Goal: Use online tool/utility: Utilize a website feature to perform a specific function

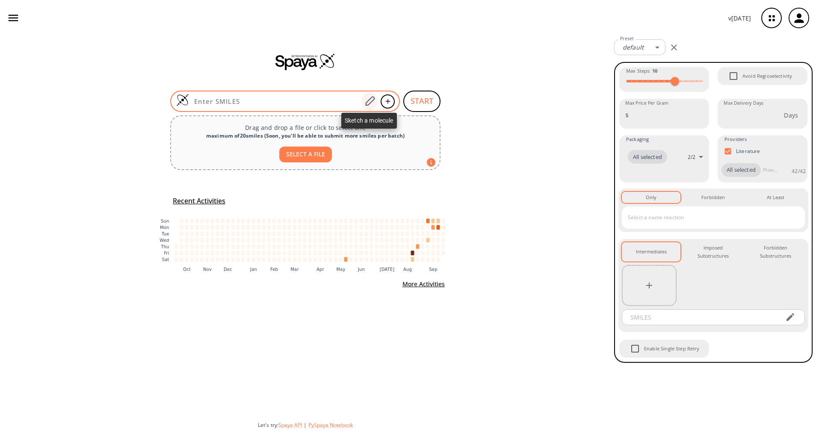
click at [368, 97] on icon at bounding box center [370, 101] width 12 height 11
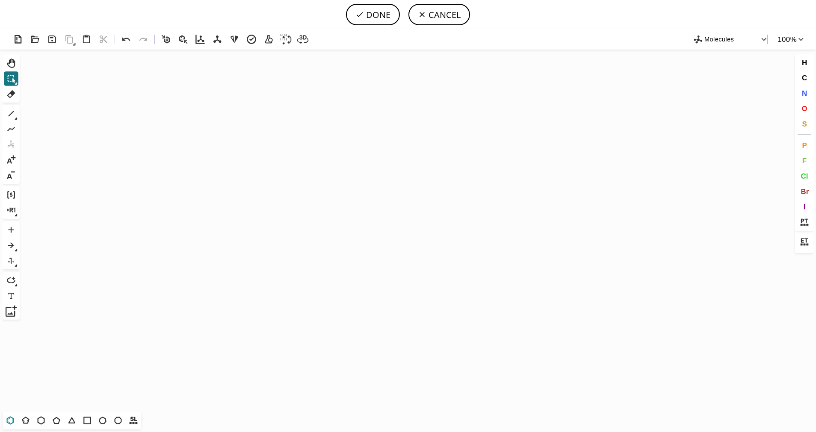
click at [9, 424] on icon at bounding box center [10, 420] width 7 height 8
click at [260, 221] on icon "Created with [PERSON_NAME] 2.3.0" at bounding box center [407, 231] width 769 height 362
click at [27, 422] on icon at bounding box center [25, 420] width 11 height 11
click at [807, 124] on button "S" at bounding box center [804, 124] width 15 height 15
click at [292, 235] on tspan "S" at bounding box center [292, 235] width 4 height 6
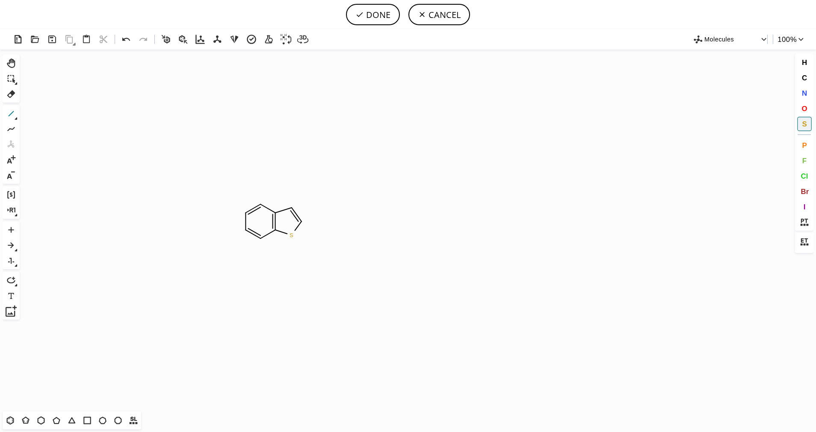
click at [10, 112] on icon at bounding box center [11, 113] width 11 height 11
click at [11, 117] on icon at bounding box center [11, 113] width 11 height 11
click at [42, 112] on icon at bounding box center [43, 113] width 9 height 9
click at [801, 107] on span "O" at bounding box center [804, 108] width 6 height 8
click at [324, 237] on tspan "O" at bounding box center [324, 237] width 4 height 6
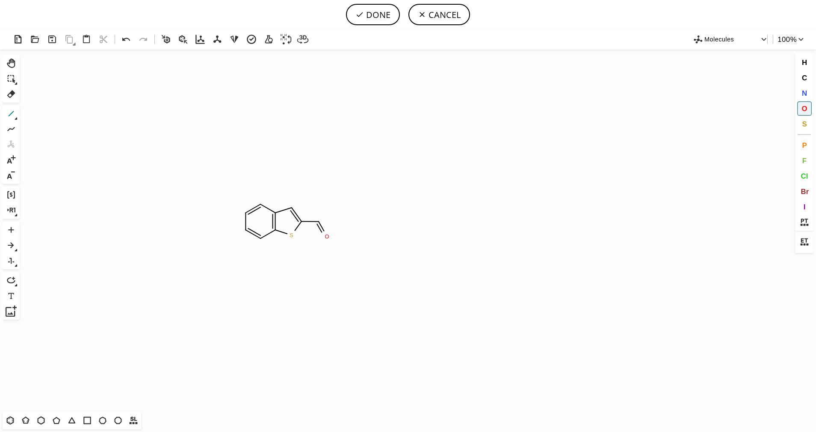
click at [13, 113] on icon at bounding box center [11, 113] width 11 height 11
click at [806, 109] on span "O" at bounding box center [804, 108] width 6 height 8
click at [327, 209] on tspan "O" at bounding box center [327, 209] width 4 height 6
click at [8, 112] on icon at bounding box center [11, 113] width 11 height 11
click at [364, 13] on button "DONE" at bounding box center [373, 14] width 54 height 21
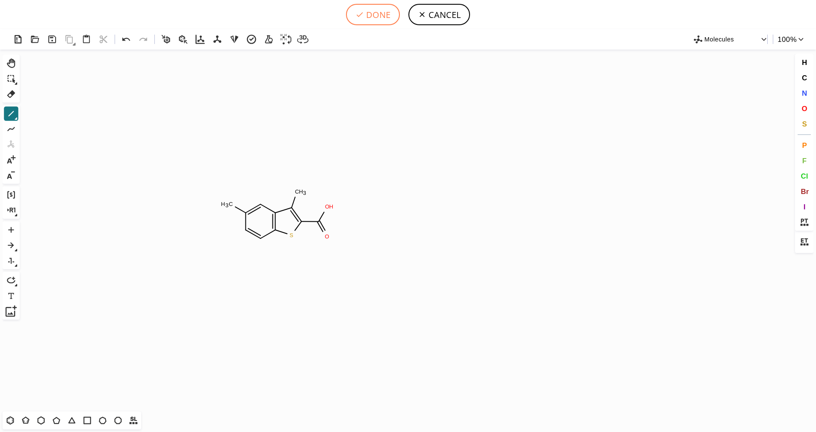
type input "C1(C)C=CC2SC(C(O)=O)=C(C)C=2C=1"
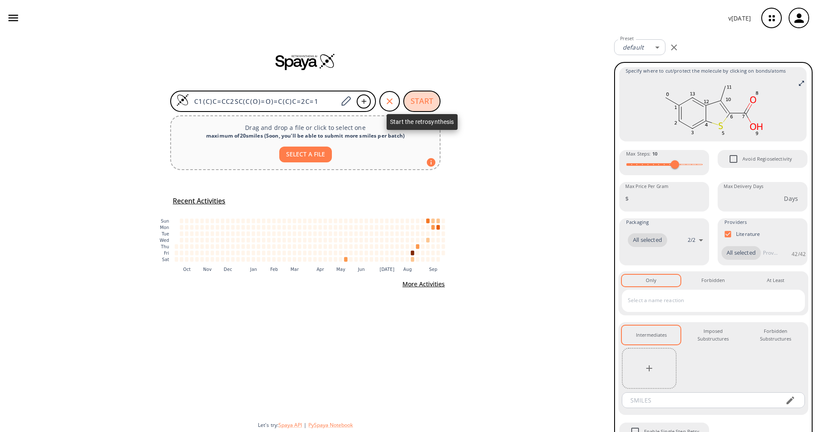
click at [412, 101] on button "START" at bounding box center [421, 101] width 37 height 21
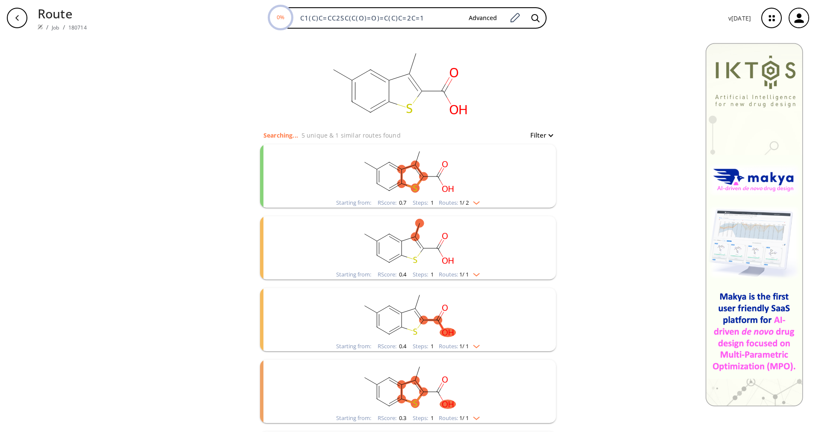
click at [470, 199] on img "clusters" at bounding box center [473, 201] width 11 height 7
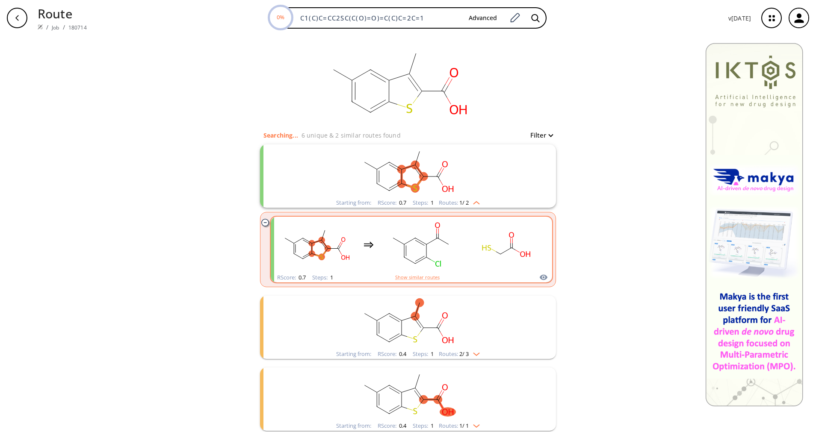
click at [487, 235] on rect "clusters" at bounding box center [506, 244] width 77 height 53
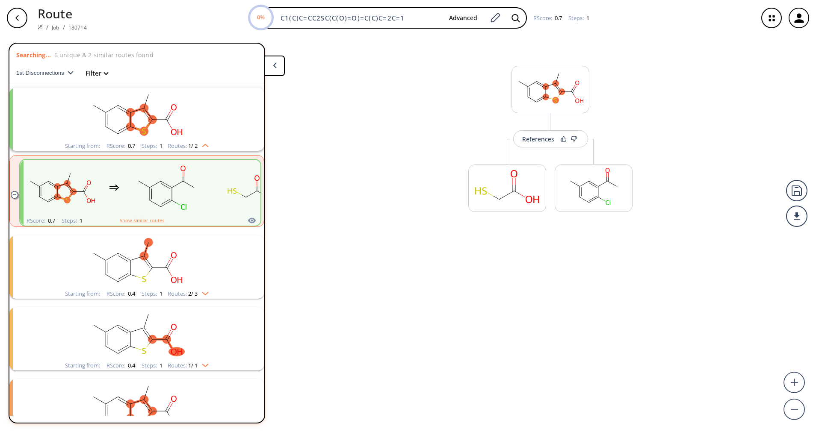
scroll to position [20, 0]
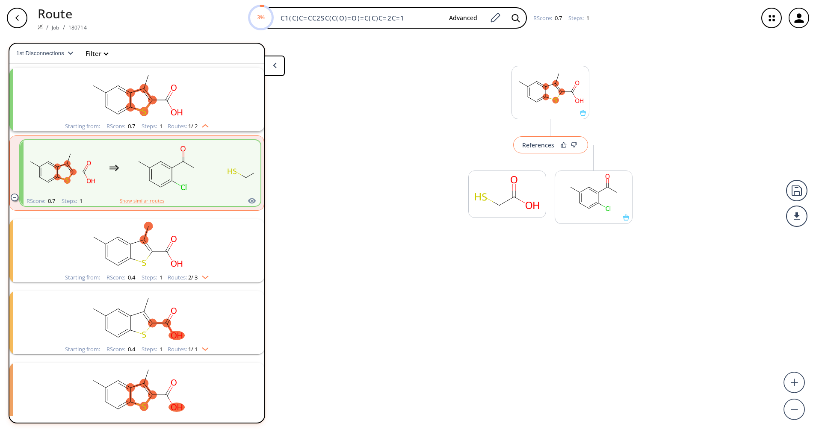
click at [535, 142] on div "References" at bounding box center [538, 145] width 32 height 6
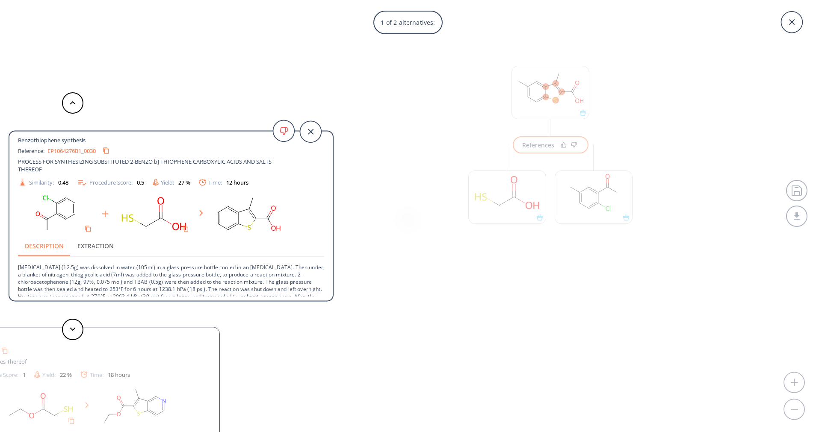
scroll to position [24, 0]
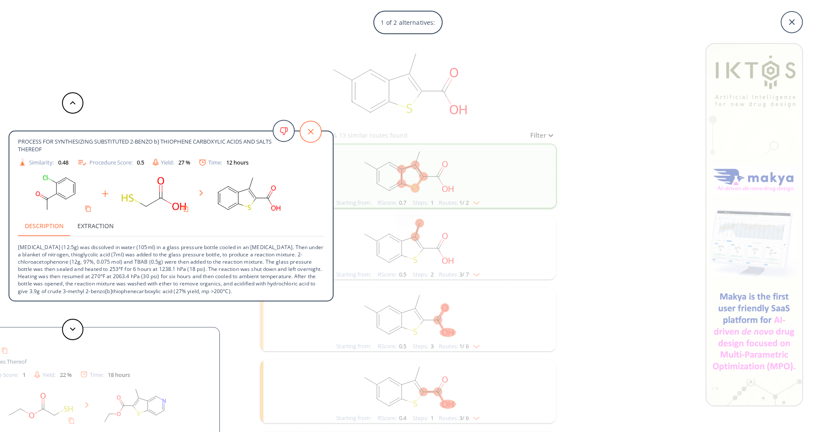
click at [320, 128] on icon at bounding box center [310, 131] width 21 height 21
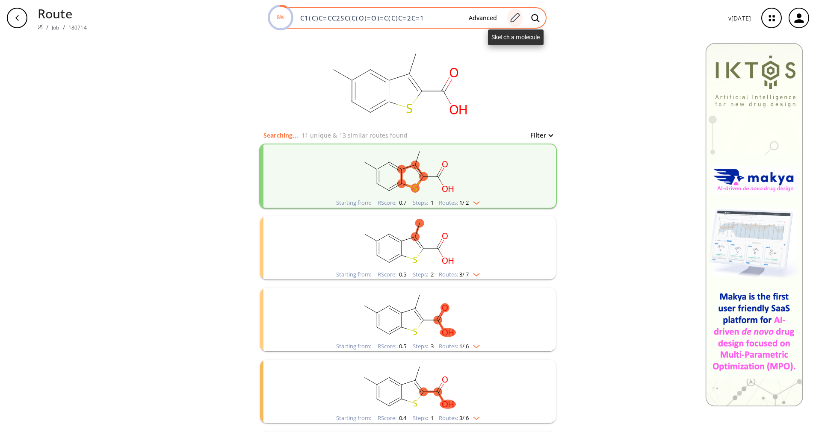
click at [515, 17] on icon at bounding box center [514, 17] width 9 height 9
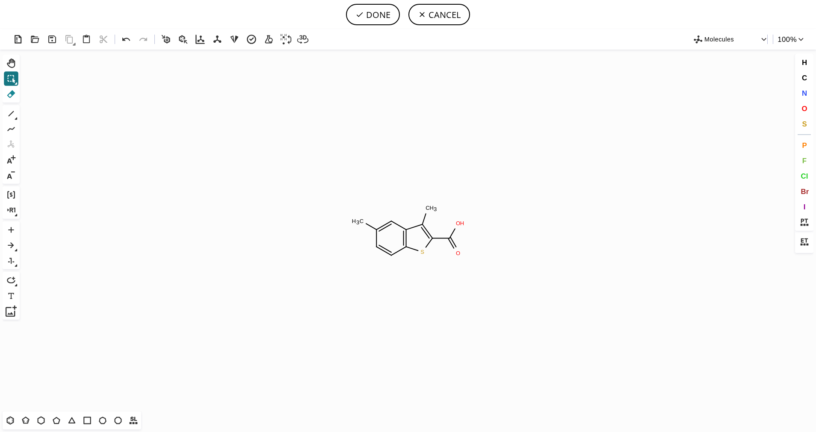
click at [14, 90] on icon at bounding box center [11, 93] width 11 height 11
click at [362, 227] on rect at bounding box center [358, 221] width 16 height 11
click at [801, 92] on span "N" at bounding box center [803, 93] width 5 height 8
click at [391, 256] on tspan "N" at bounding box center [391, 256] width 4 height 6
click at [369, 18] on button "DONE" at bounding box center [373, 14] width 54 height 21
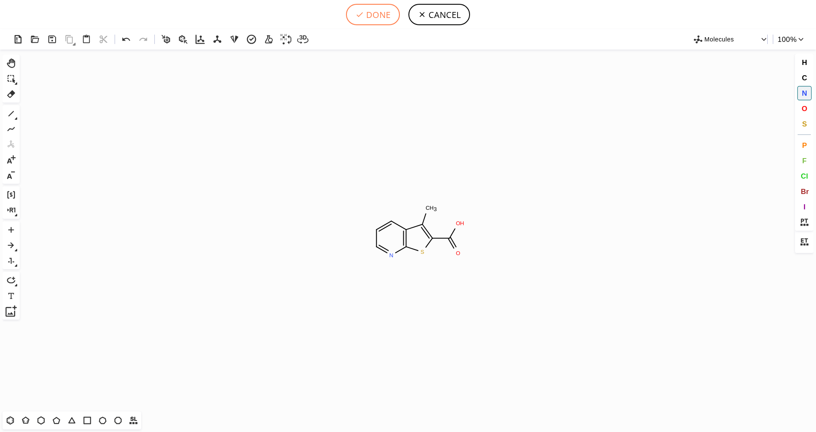
type input "C1=CC2=C(SC(=C2C)C(=O)O)N=C1"
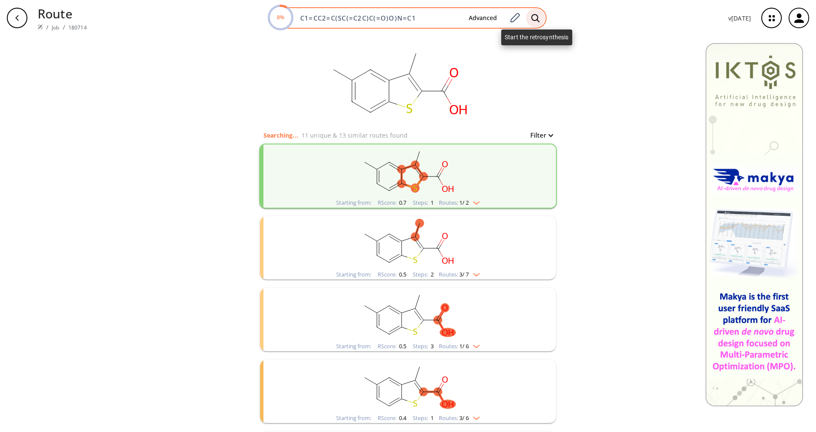
click at [534, 12] on div at bounding box center [535, 18] width 19 height 19
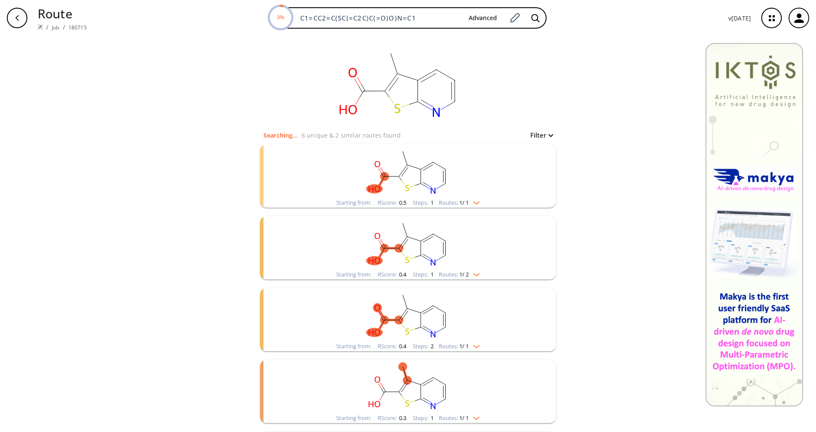
click at [471, 201] on img "clusters" at bounding box center [473, 201] width 11 height 7
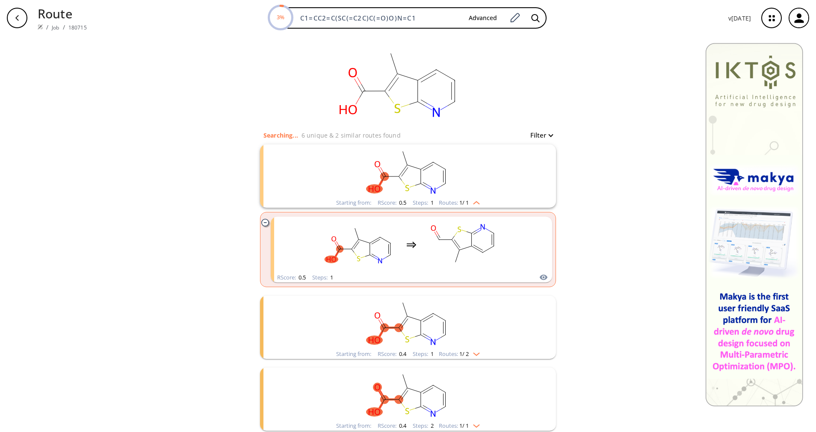
click at [477, 342] on rect "clusters" at bounding box center [408, 322] width 222 height 53
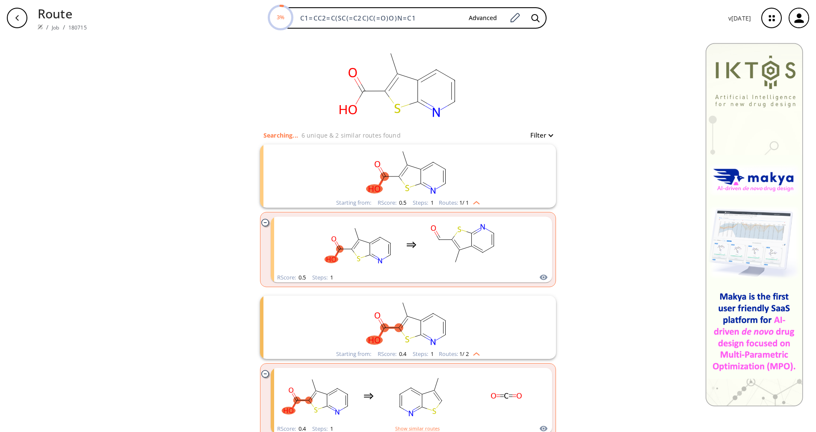
click at [477, 342] on rect "clusters" at bounding box center [408, 322] width 222 height 53
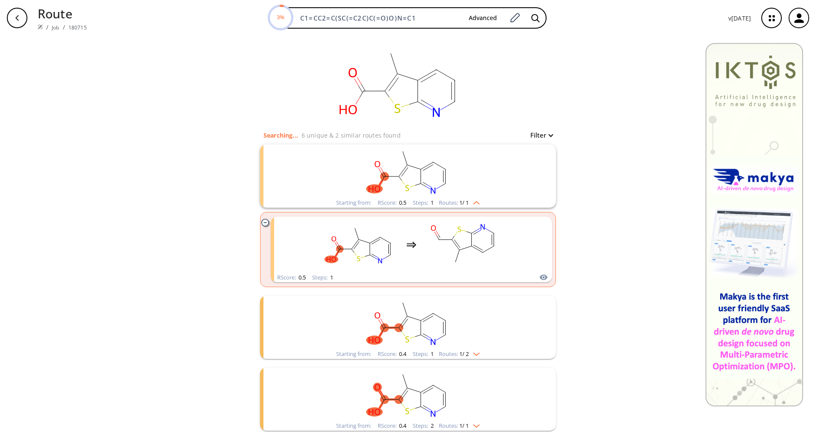
click at [479, 200] on div "Starting from: RScore : 0.5 Steps : 1 Routes: 1 / 1" at bounding box center [408, 203] width 156 height 10
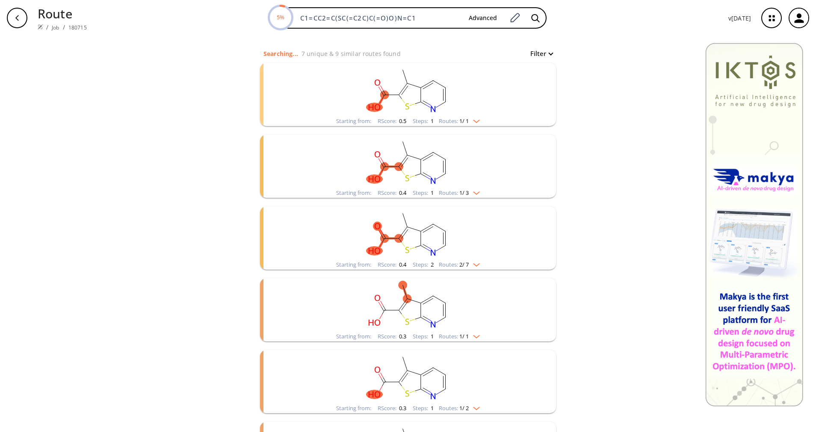
scroll to position [128, 0]
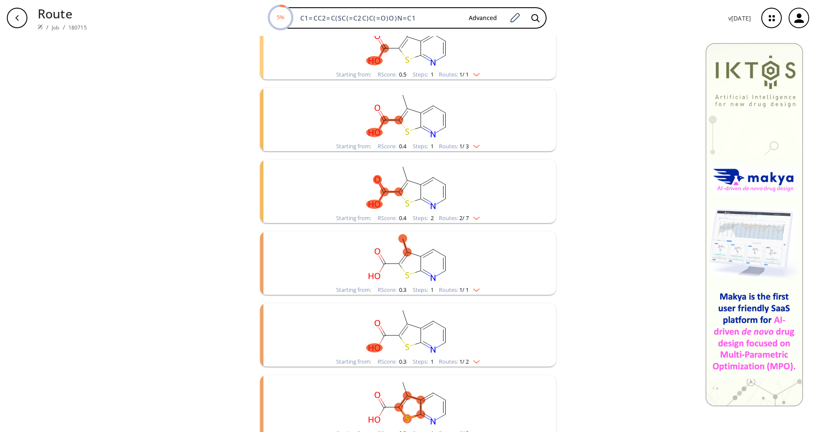
click at [463, 218] on span "2 / 7" at bounding box center [463, 218] width 9 height 6
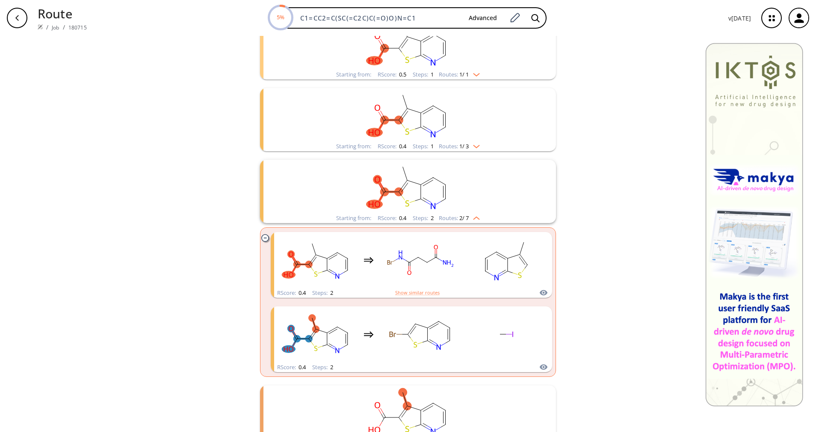
click at [467, 213] on rect "clusters" at bounding box center [408, 186] width 222 height 53
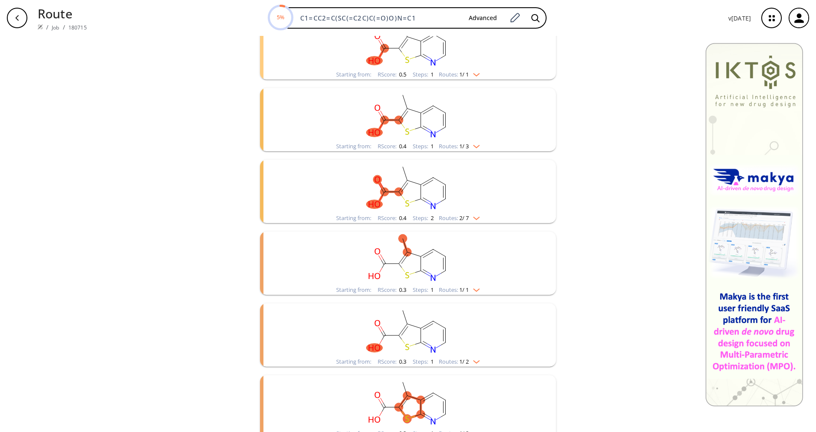
scroll to position [182, 0]
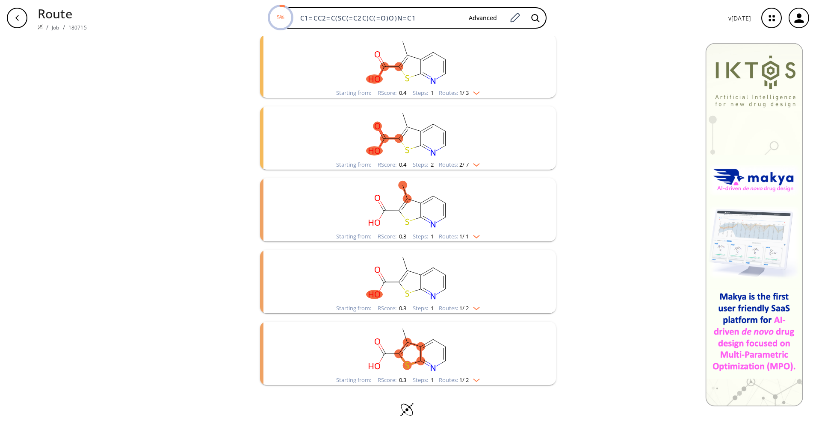
click at [465, 228] on rect "clusters" at bounding box center [408, 204] width 222 height 53
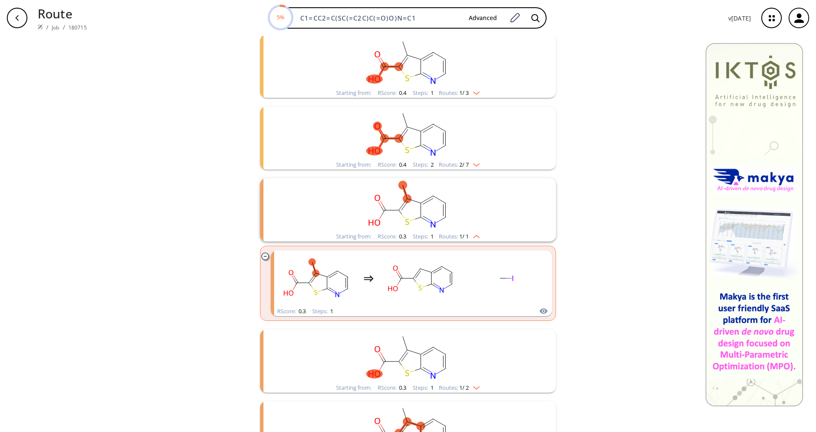
click at [465, 228] on rect "clusters" at bounding box center [408, 204] width 222 height 53
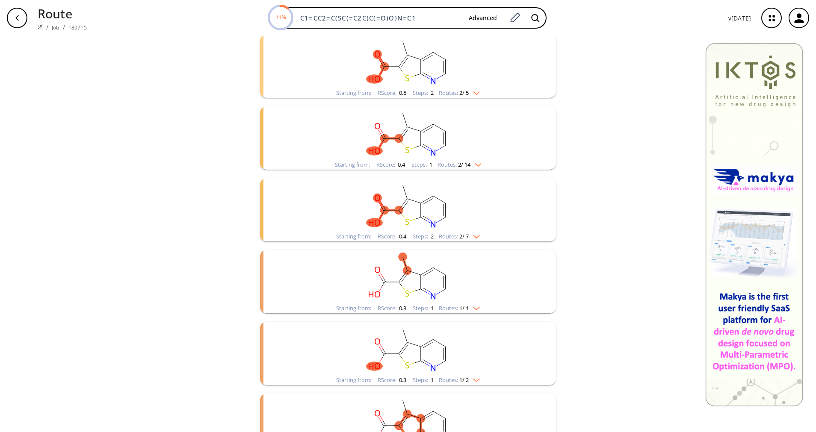
click at [474, 299] on rect "clusters" at bounding box center [408, 276] width 222 height 53
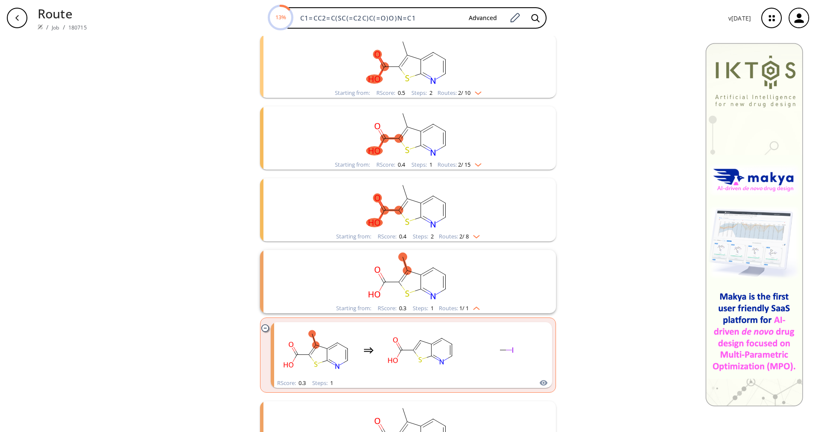
click at [474, 297] on rect "clusters" at bounding box center [408, 276] width 222 height 53
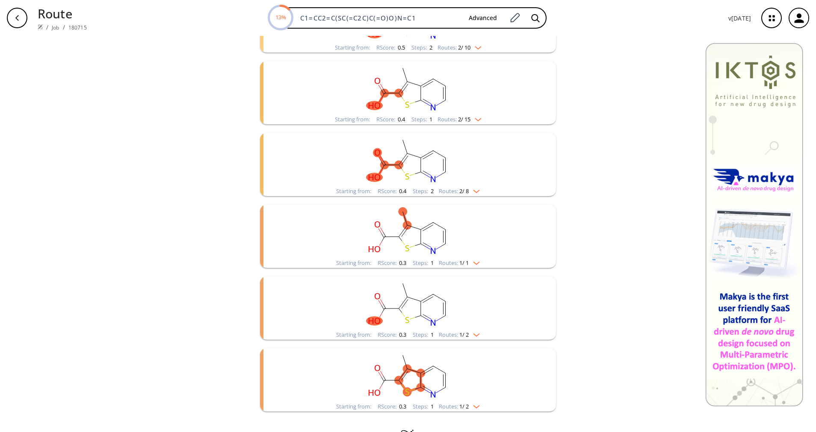
scroll to position [246, 0]
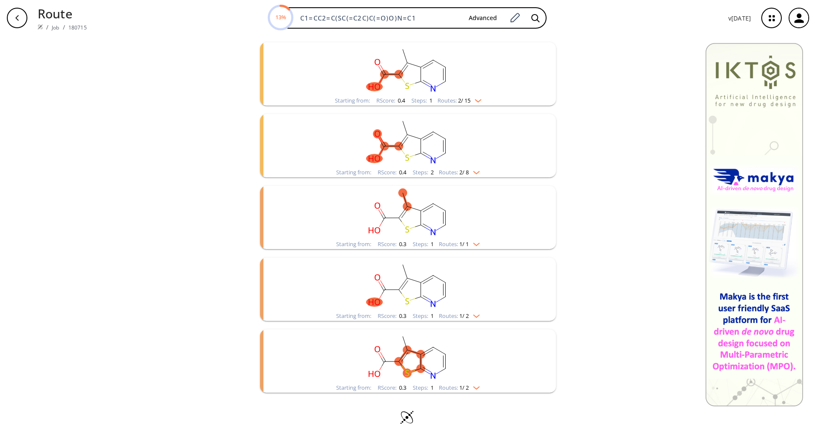
click at [464, 313] on span "1 / 2" at bounding box center [463, 316] width 9 height 6
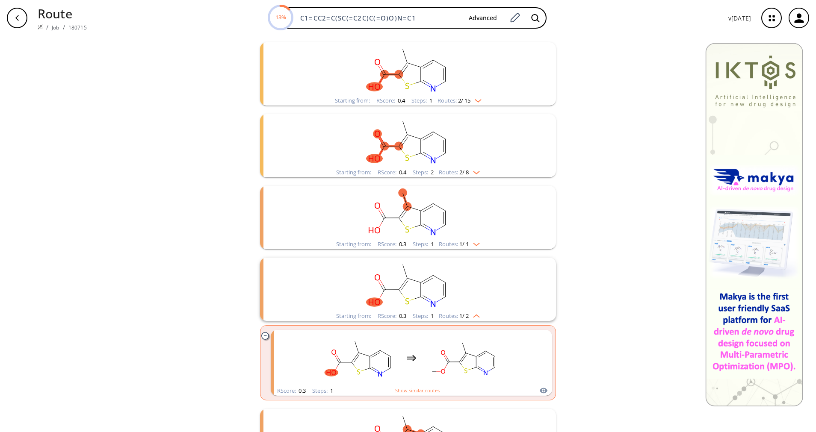
click at [464, 313] on span "1 / 2" at bounding box center [463, 316] width 9 height 6
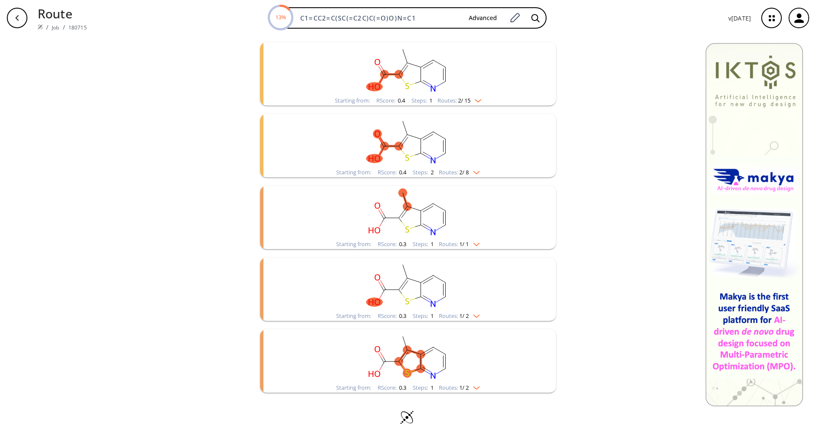
scroll to position [253, 0]
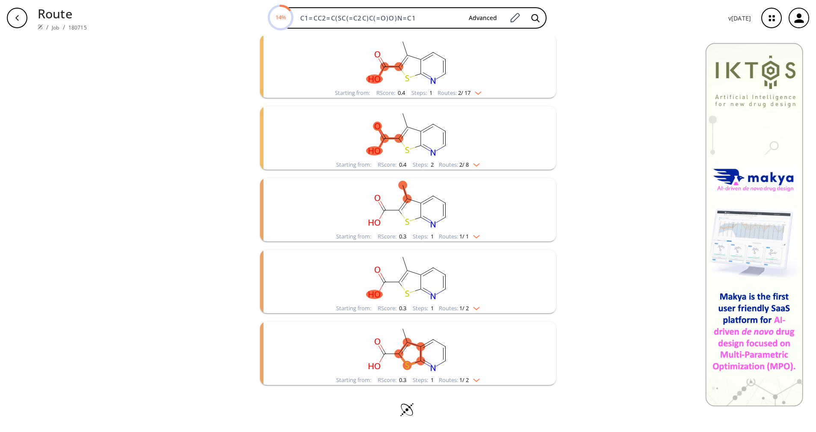
click at [451, 361] on rect "clusters" at bounding box center [408, 348] width 222 height 53
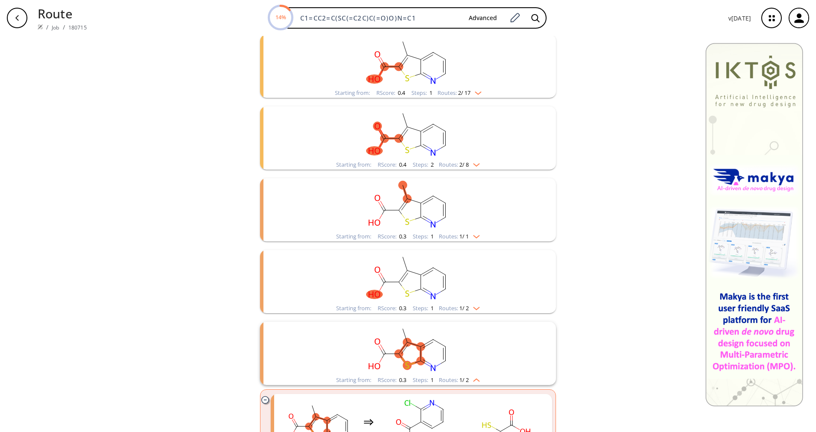
scroll to position [318, 0]
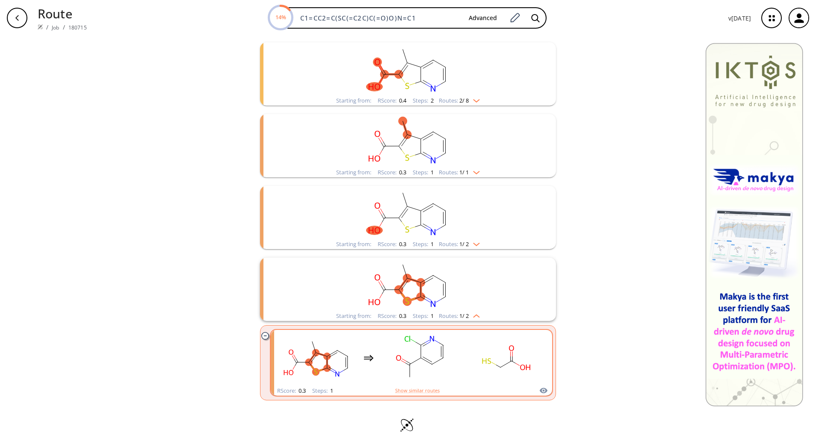
click at [447, 356] on rect "clusters" at bounding box center [420, 357] width 77 height 53
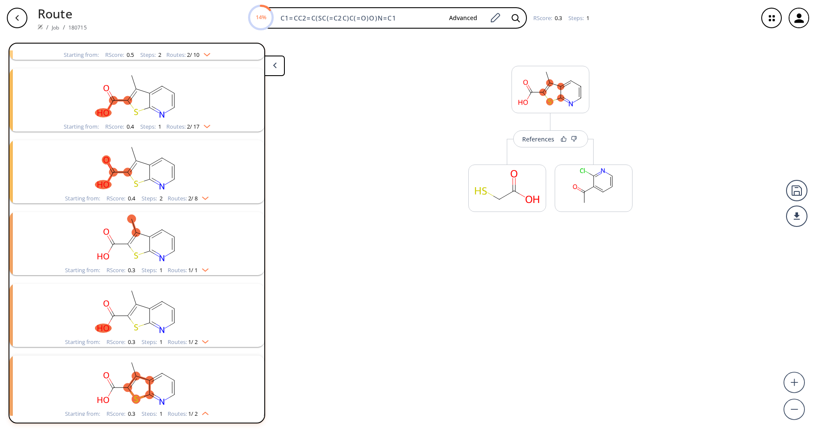
scroll to position [283, 0]
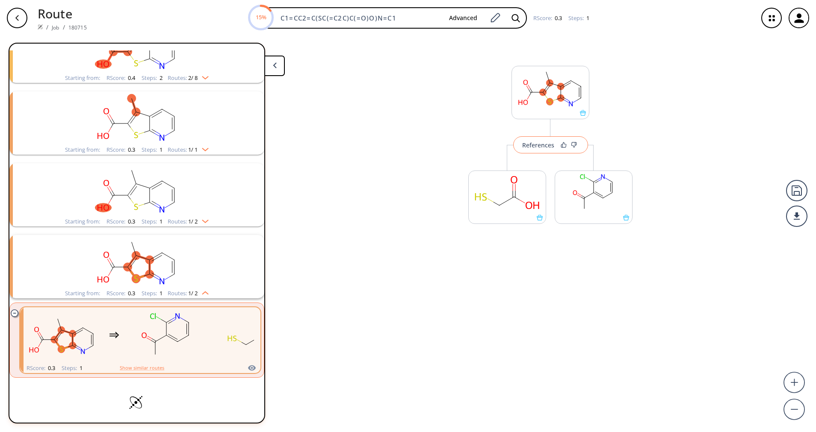
click at [524, 151] on button "References" at bounding box center [550, 144] width 75 height 17
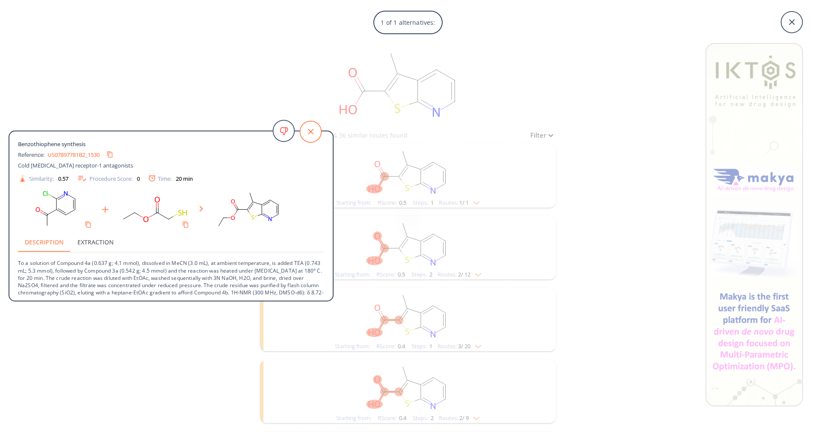
click at [306, 127] on icon at bounding box center [310, 131] width 21 height 21
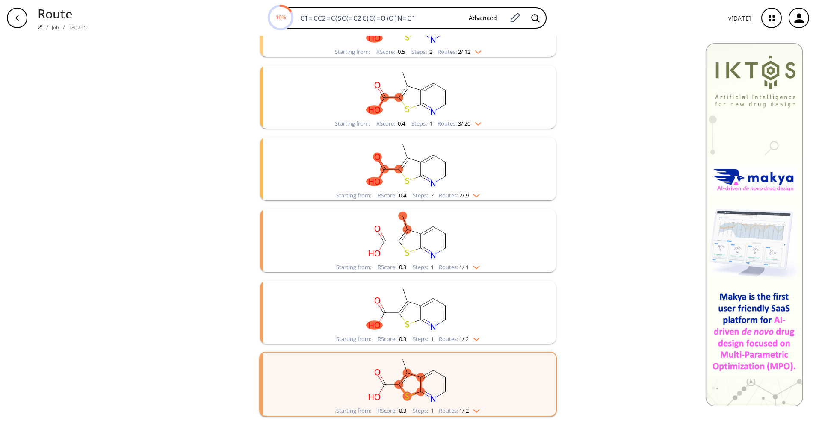
scroll to position [253, 0]
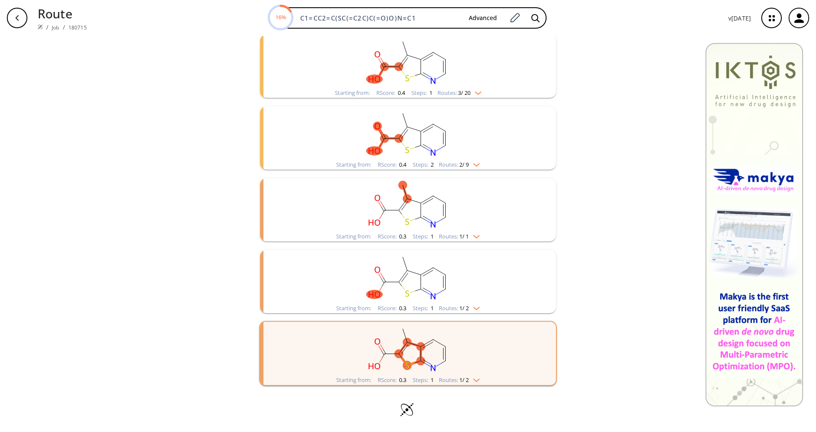
click at [461, 375] on rect "clusters" at bounding box center [408, 348] width 222 height 53
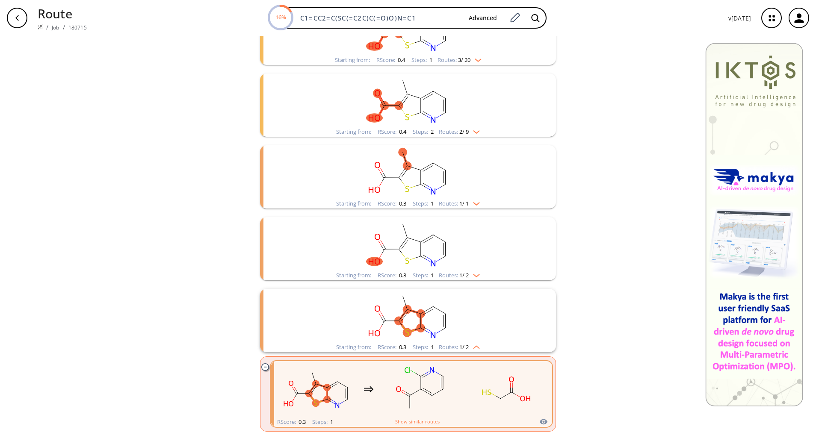
scroll to position [333, 0]
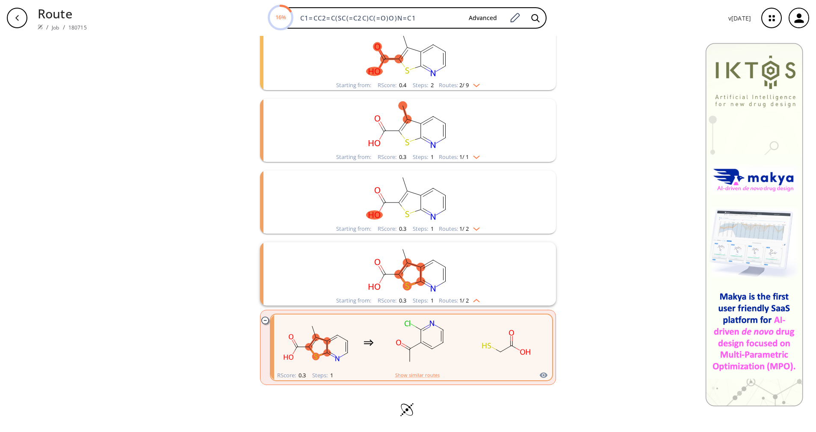
click at [459, 303] on span "1 / 2" at bounding box center [463, 301] width 9 height 6
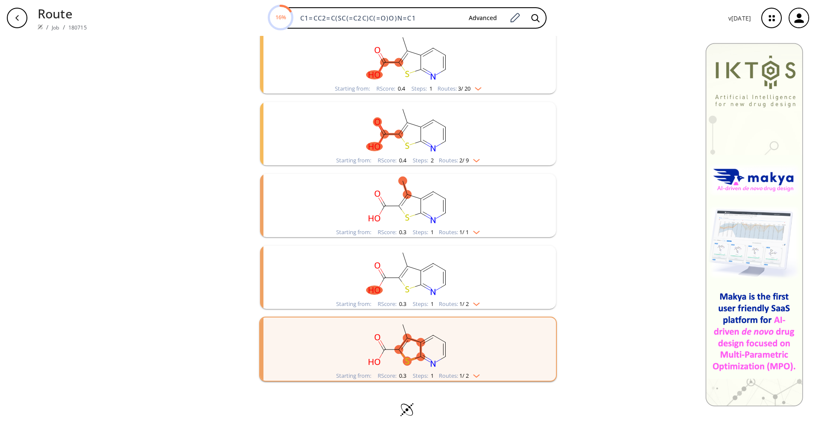
scroll to position [253, 0]
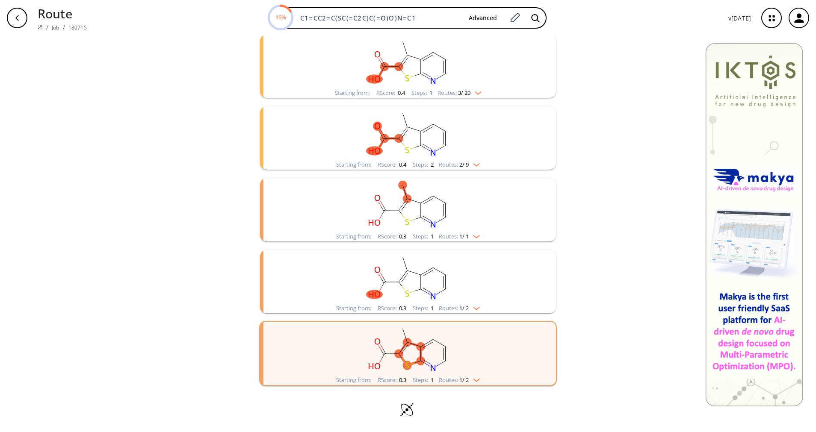
click at [463, 307] on span "1 / 2" at bounding box center [463, 309] width 9 height 6
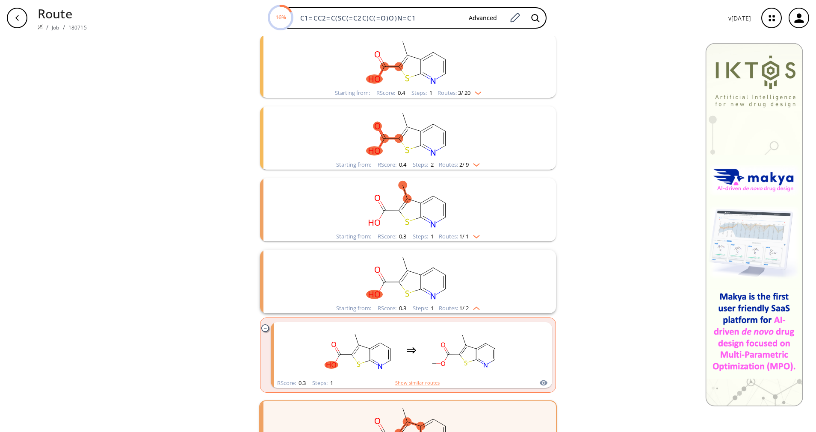
click at [463, 306] on span "1 / 2" at bounding box center [463, 309] width 9 height 6
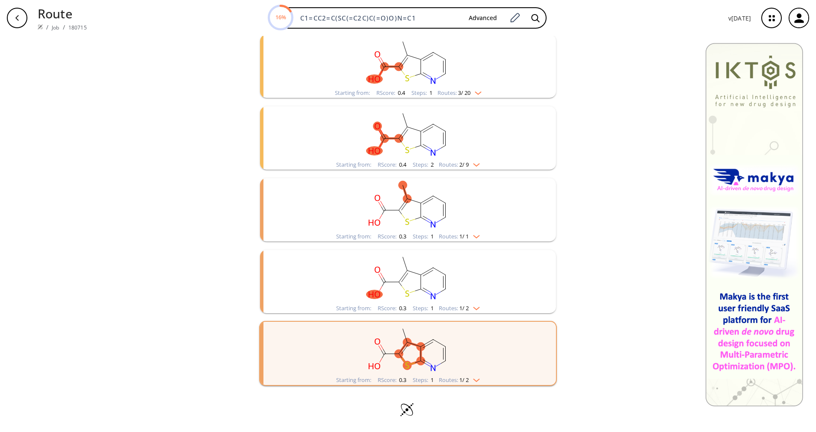
click at [473, 242] on li "Starting from: RScore : 0.3 Steps : 1 Routes: 1 / 1" at bounding box center [408, 210] width 296 height 72
click at [472, 231] on rect "clusters" at bounding box center [408, 204] width 222 height 53
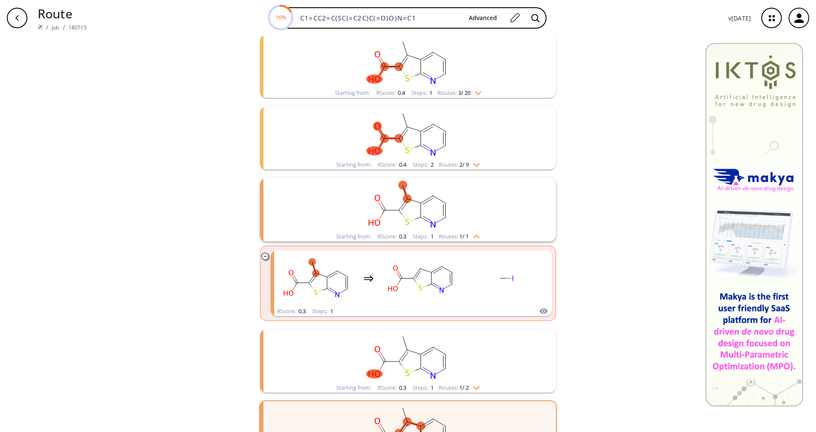
click at [472, 231] on rect "clusters" at bounding box center [408, 204] width 222 height 53
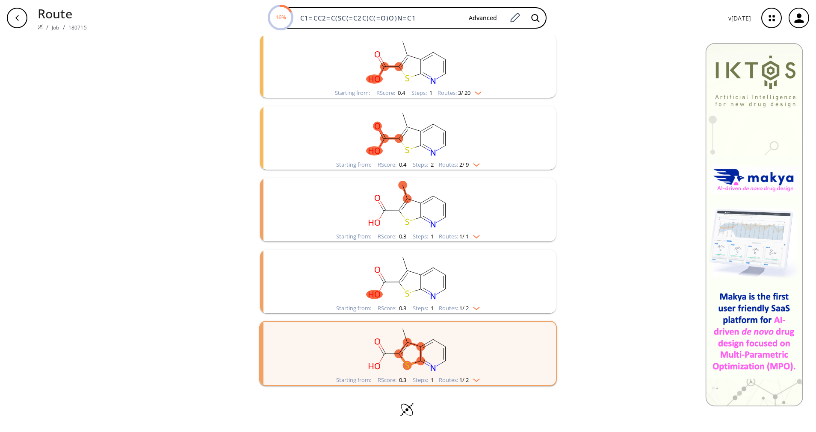
click at [445, 157] on rect "clusters" at bounding box center [408, 132] width 222 height 53
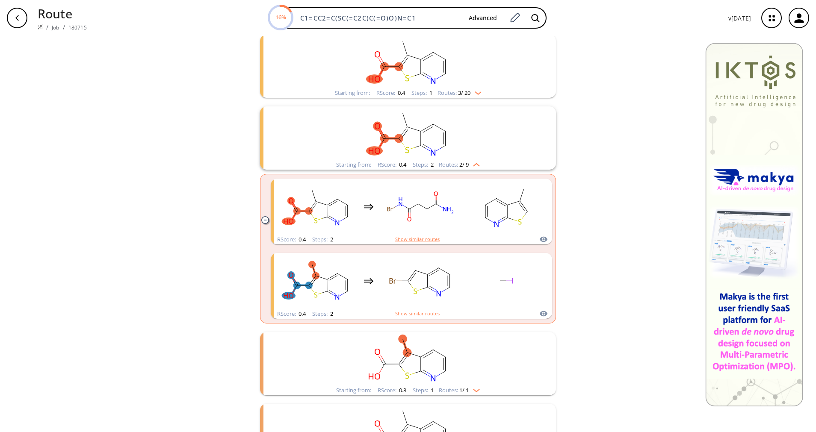
click at [445, 157] on rect "clusters" at bounding box center [408, 132] width 222 height 53
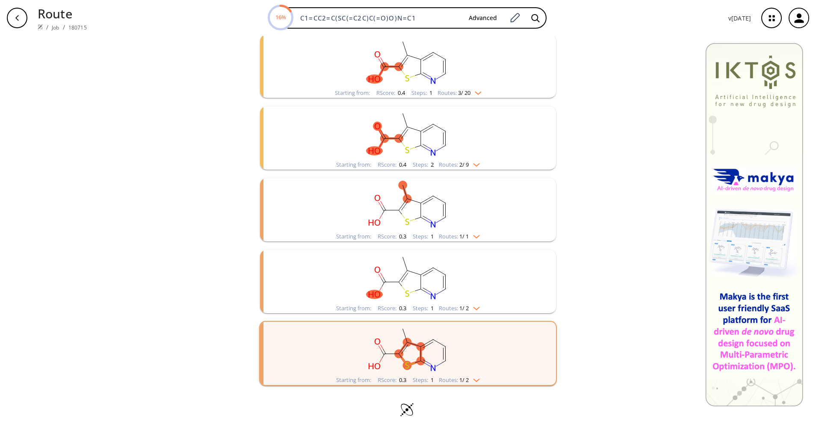
click at [472, 90] on img "clusters" at bounding box center [475, 91] width 11 height 7
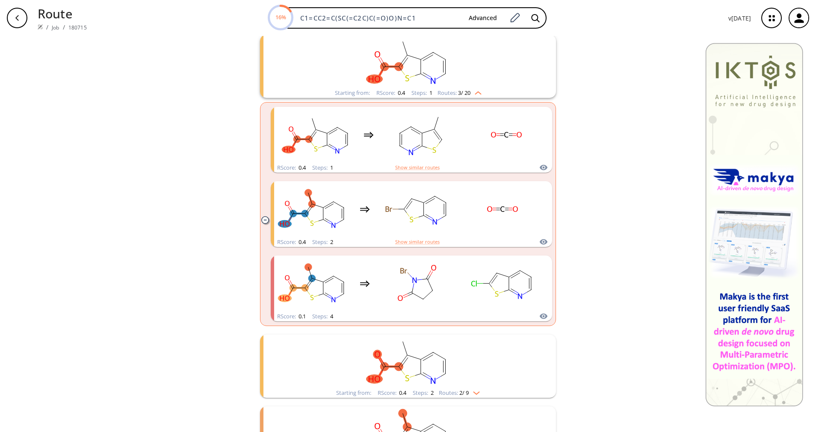
click at [472, 90] on img "clusters" at bounding box center [475, 91] width 11 height 7
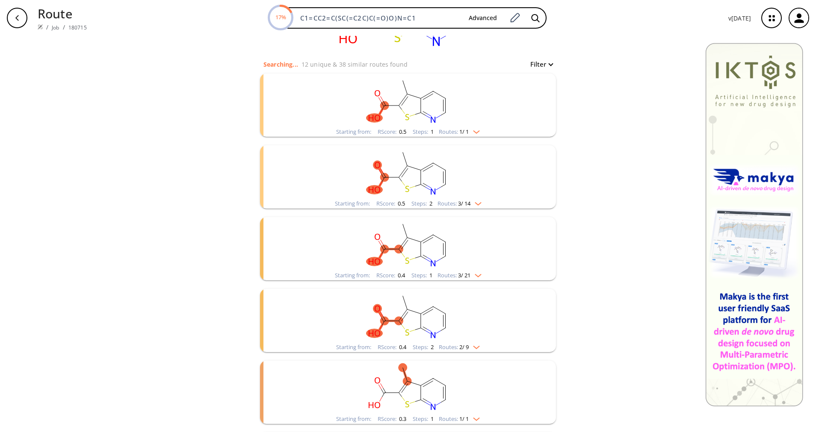
scroll to position [0, 0]
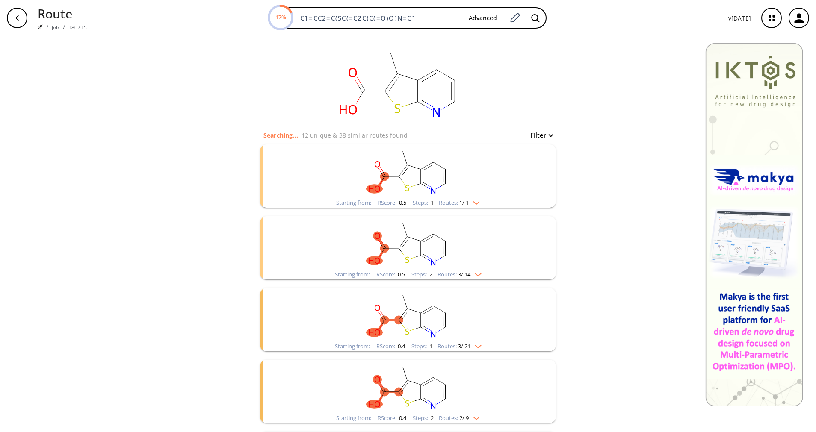
click at [468, 203] on img "clusters" at bounding box center [473, 201] width 11 height 7
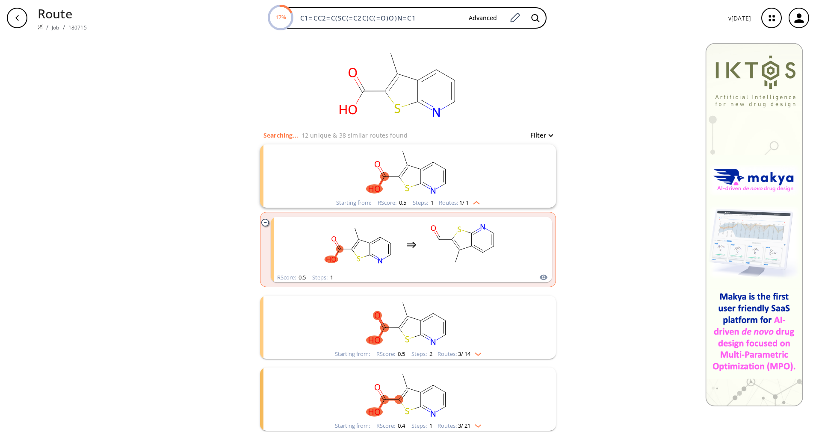
click at [468, 203] on img "clusters" at bounding box center [473, 201] width 11 height 7
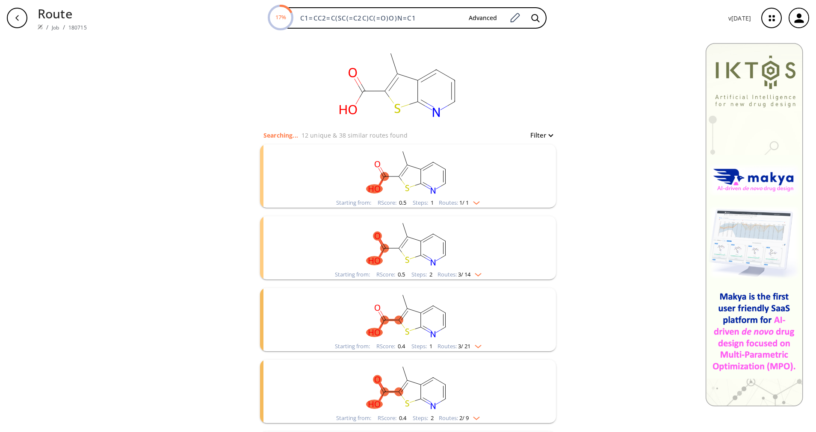
click at [481, 269] on rect "clusters" at bounding box center [408, 242] width 222 height 53
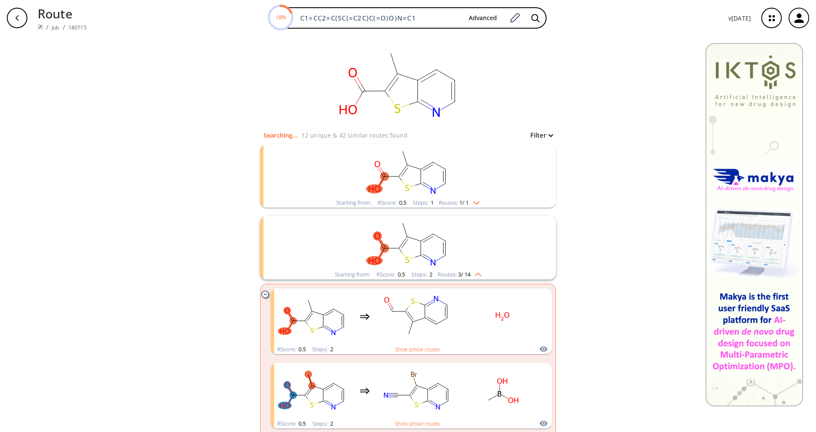
drag, startPoint x: 481, startPoint y: 269, endPoint x: 476, endPoint y: 271, distance: 5.2
click at [476, 271] on img "clusters" at bounding box center [475, 273] width 11 height 7
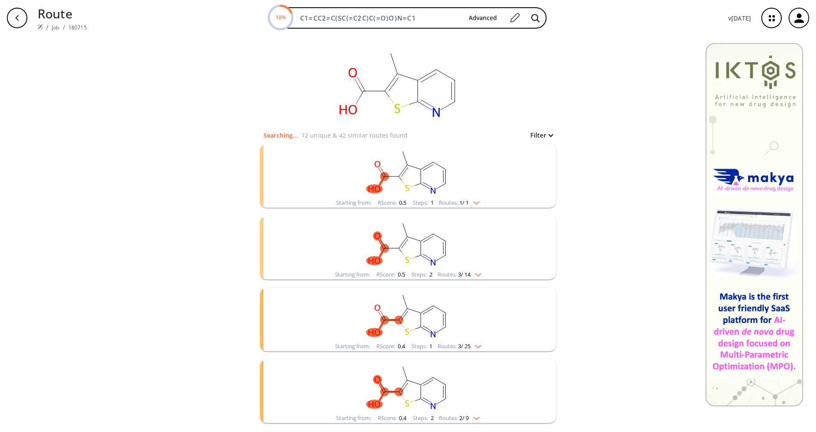
click at [460, 347] on span "3 / 25" at bounding box center [464, 347] width 12 height 6
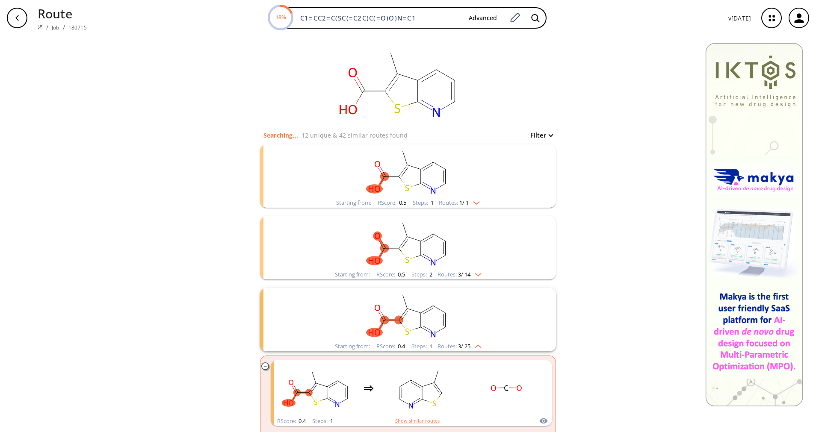
click at [460, 347] on span "3 / 25" at bounding box center [464, 347] width 12 height 6
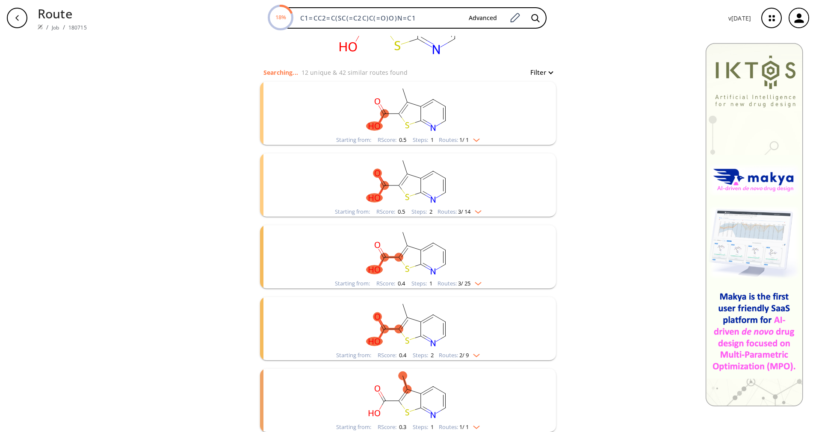
scroll to position [64, 0]
click at [460, 347] on rect "clusters" at bounding box center [408, 322] width 222 height 53
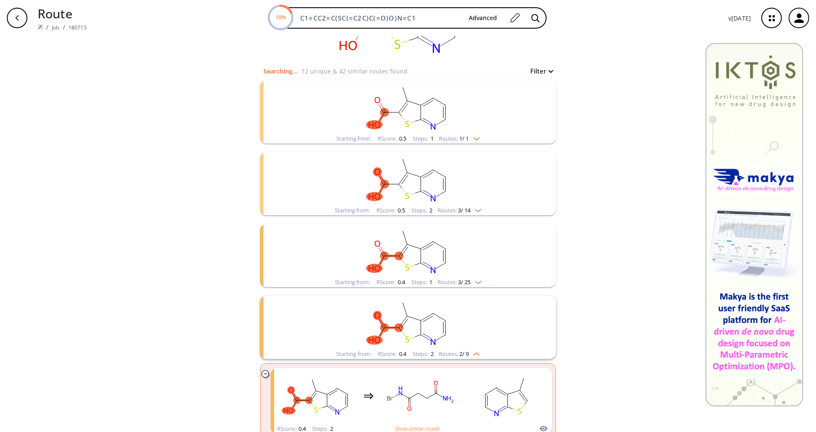
click at [460, 347] on rect "clusters" at bounding box center [408, 322] width 222 height 53
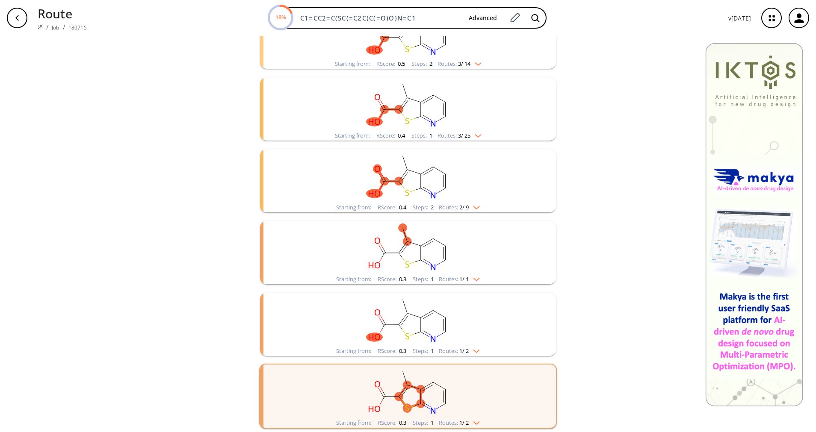
scroll to position [253, 0]
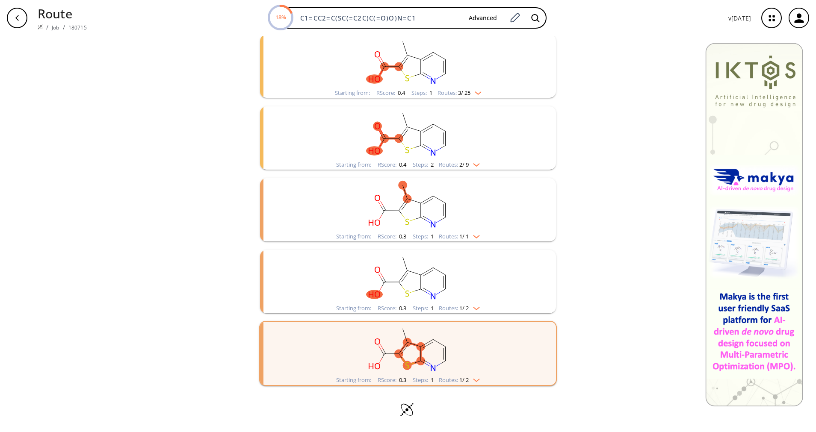
click at [451, 236] on div "Routes: 1 / 1" at bounding box center [459, 237] width 41 height 6
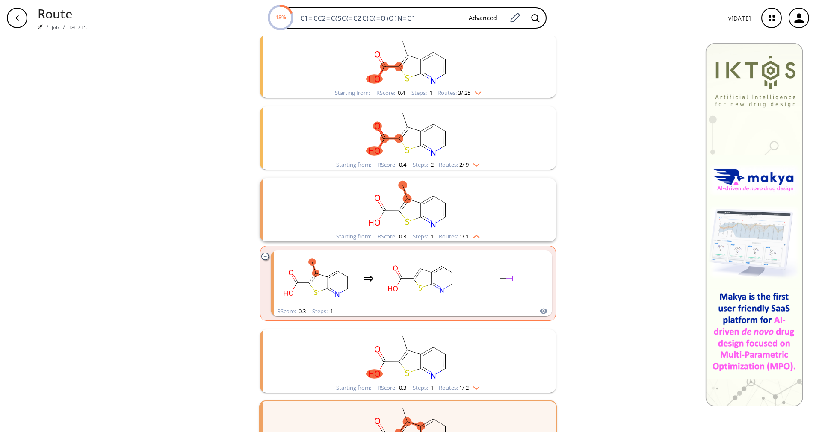
click at [451, 236] on div "Routes: 1 / 1" at bounding box center [459, 237] width 41 height 6
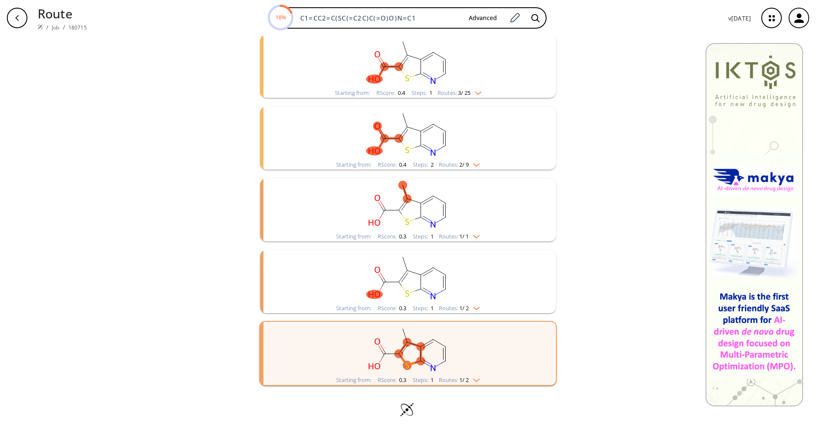
click at [469, 156] on rect "clusters" at bounding box center [408, 132] width 222 height 53
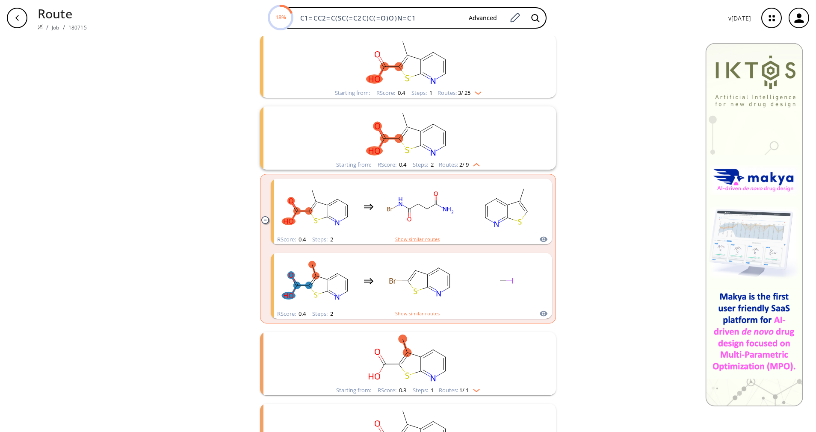
click at [469, 156] on rect "clusters" at bounding box center [408, 132] width 222 height 53
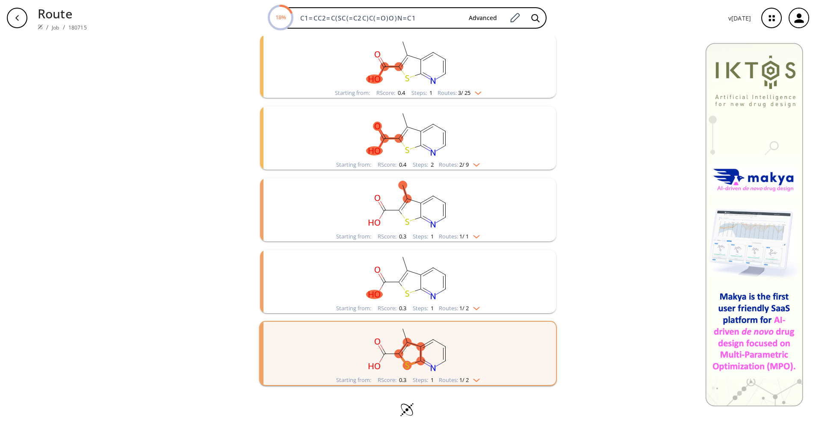
click at [478, 301] on rect "clusters" at bounding box center [408, 276] width 222 height 53
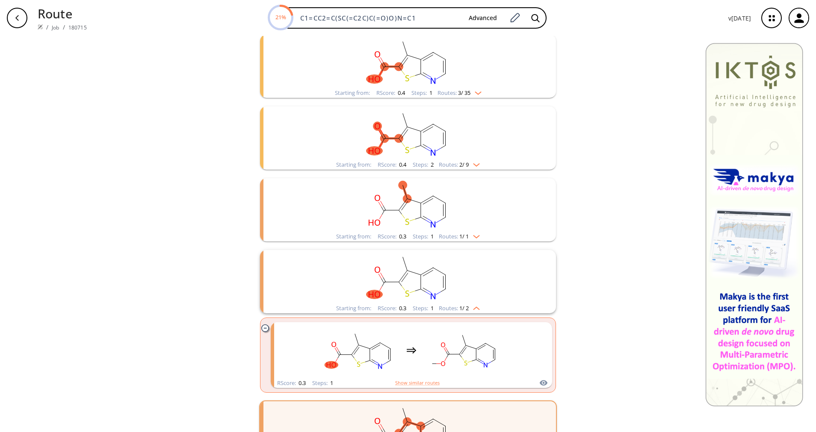
click at [478, 301] on rect "clusters" at bounding box center [408, 276] width 222 height 53
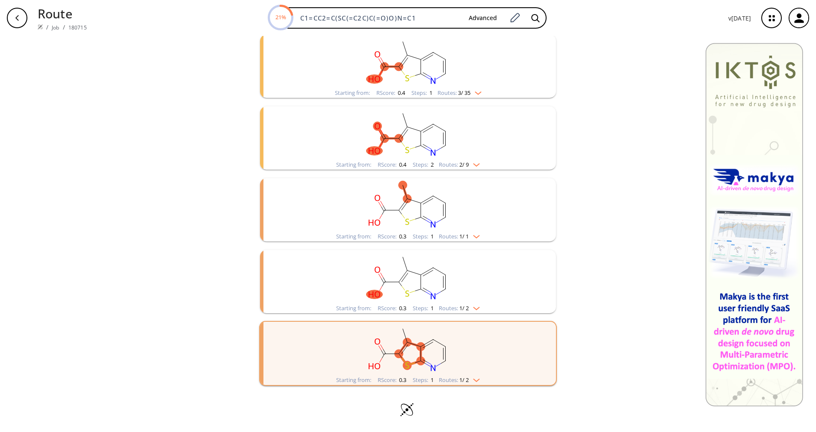
click at [454, 374] on rect "clusters" at bounding box center [408, 348] width 222 height 53
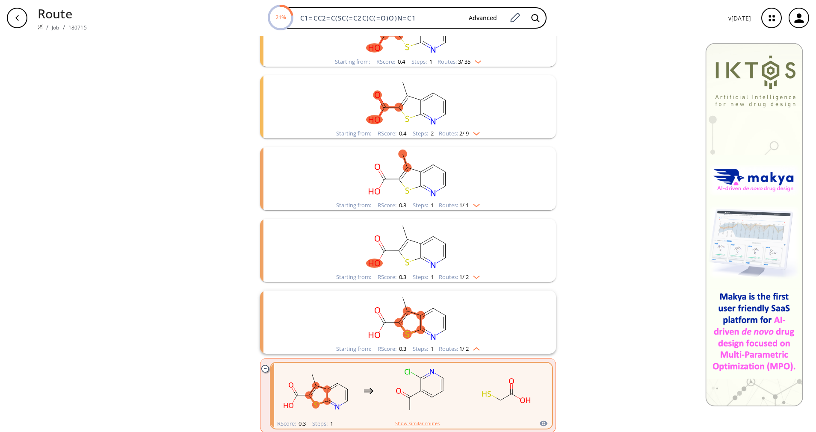
scroll to position [318, 0]
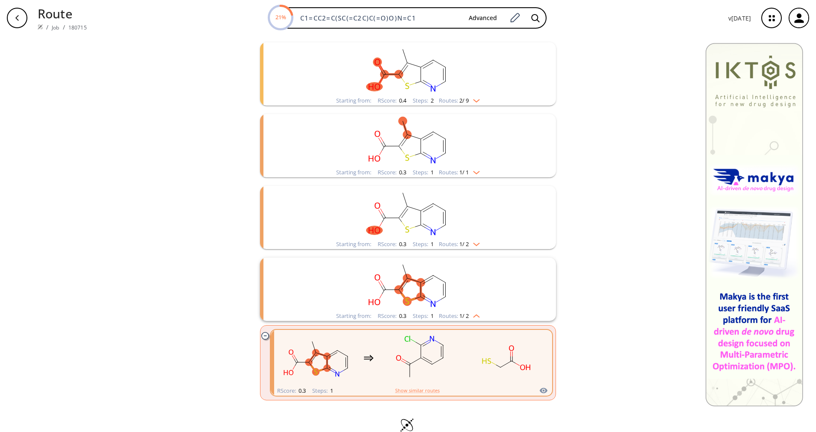
click at [443, 316] on div "Routes: 1 / 2" at bounding box center [459, 316] width 41 height 6
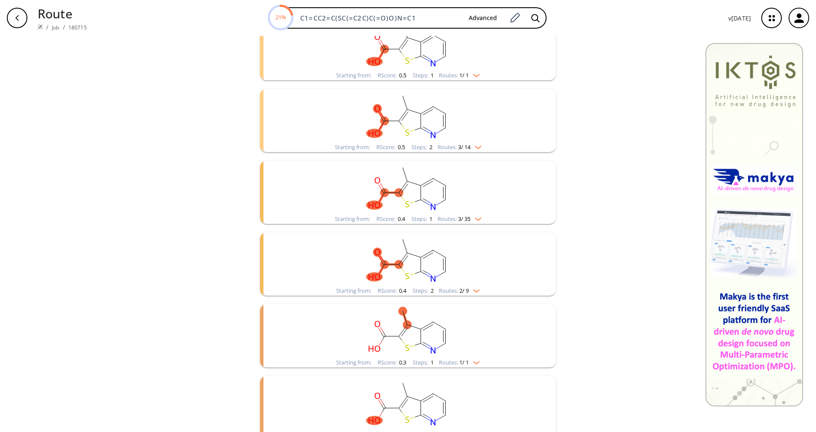
scroll to position [0, 0]
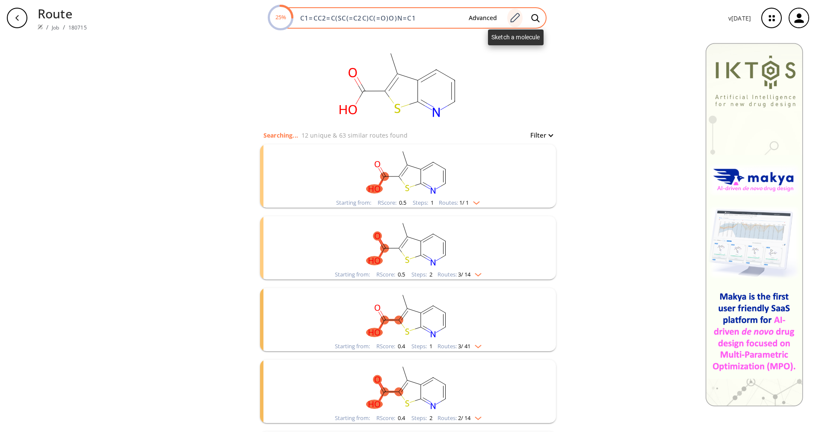
click at [511, 11] on div at bounding box center [514, 18] width 15 height 19
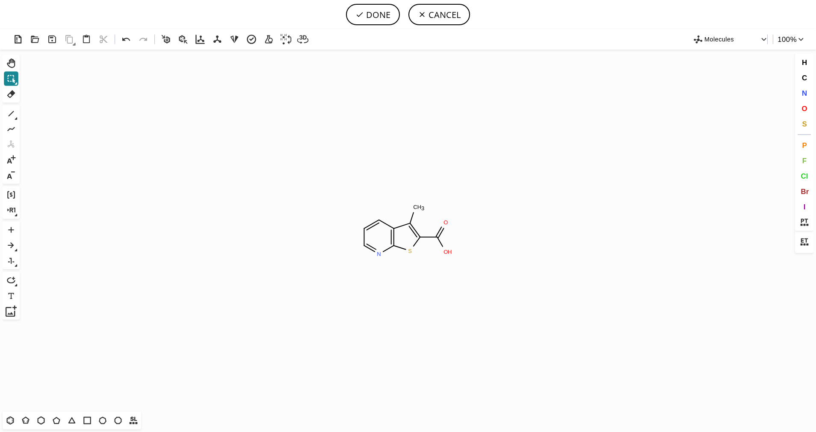
click at [12, 85] on button "Shift+Tab" at bounding box center [11, 78] width 15 height 15
click at [12, 89] on icon at bounding box center [11, 93] width 11 height 11
click at [416, 208] on tspan "C" at bounding box center [415, 207] width 4 height 6
click at [808, 82] on button "C" at bounding box center [804, 78] width 15 height 15
click at [382, 253] on tspan "C" at bounding box center [382, 253] width 4 height 6
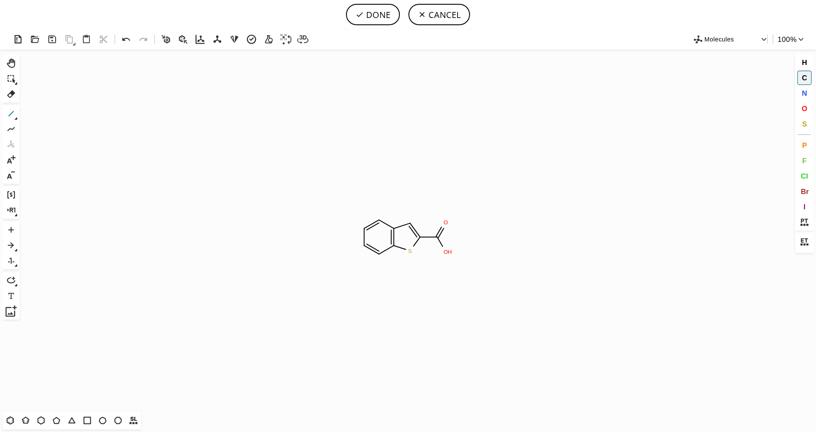
click at [8, 117] on icon at bounding box center [11, 113] width 11 height 11
click at [800, 94] on button "N" at bounding box center [804, 93] width 15 height 15
click at [6, 95] on icon at bounding box center [11, 93] width 11 height 11
click at [353, 218] on rect at bounding box center [345, 220] width 16 height 11
click at [381, 254] on circle at bounding box center [378, 254] width 11 height 11
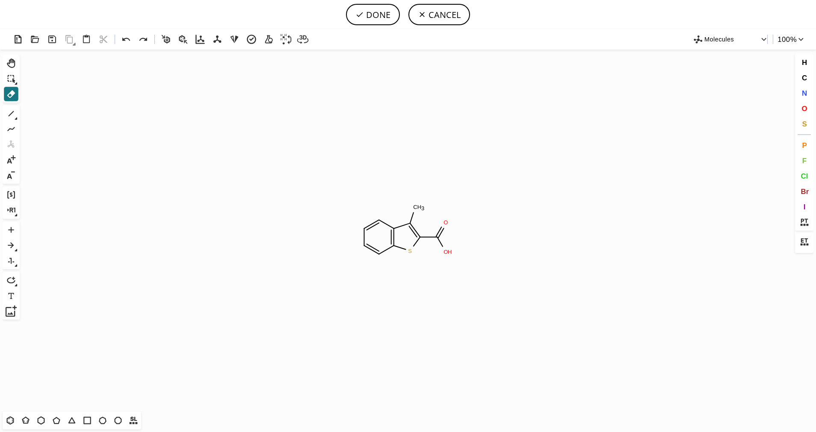
drag, startPoint x: 381, startPoint y: 253, endPoint x: 381, endPoint y: 272, distance: 19.2
click at [381, 272] on icon "Created with [PERSON_NAME] 2.3.0 O H O S C H 3 N" at bounding box center [407, 231] width 769 height 362
click at [381, 252] on circle at bounding box center [378, 254] width 11 height 11
drag, startPoint x: 381, startPoint y: 252, endPoint x: 378, endPoint y: 270, distance: 17.8
click at [378, 270] on icon "Created with [PERSON_NAME] 2.3.0 O H O S C H 3 N" at bounding box center [407, 231] width 769 height 362
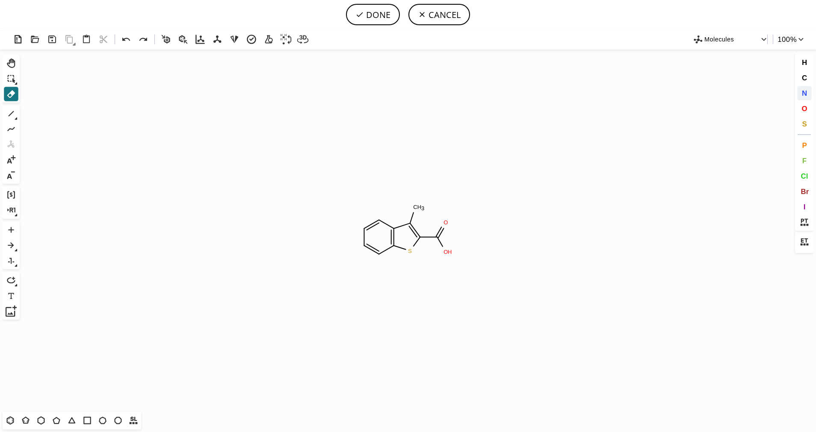
click at [807, 92] on button "N" at bounding box center [804, 93] width 15 height 15
click at [13, 95] on icon at bounding box center [11, 93] width 11 height 11
click at [412, 208] on rect at bounding box center [418, 207] width 15 height 11
click at [10, 112] on icon at bounding box center [11, 113] width 11 height 11
click at [7, 112] on icon at bounding box center [11, 113] width 11 height 11
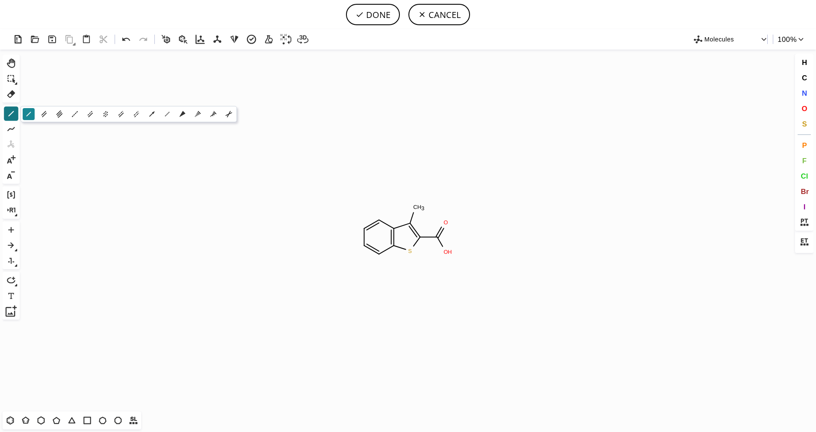
click at [27, 117] on icon at bounding box center [28, 113] width 9 height 9
click at [807, 163] on button "F" at bounding box center [804, 160] width 15 height 15
drag, startPoint x: 350, startPoint y: 218, endPoint x: 346, endPoint y: 205, distance: 13.8
click at [346, 205] on icon "Created with [PERSON_NAME] 2.3.0 S O O H C H 3 F F" at bounding box center [407, 231] width 769 height 362
drag, startPoint x: 347, startPoint y: 218, endPoint x: 336, endPoint y: 226, distance: 13.6
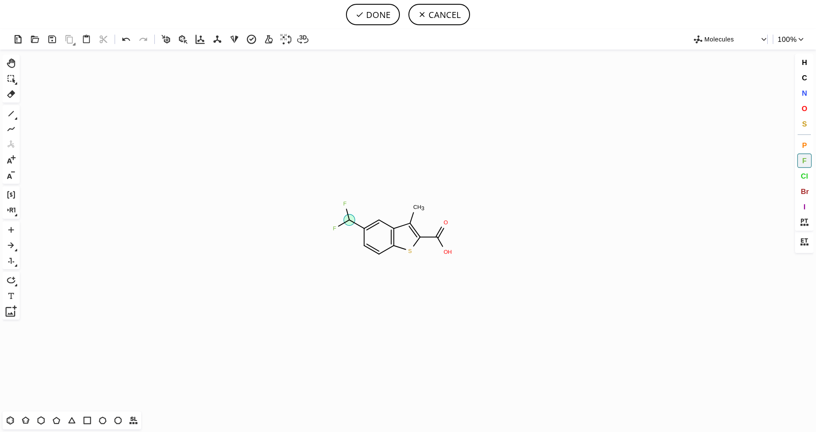
click at [335, 226] on icon "Created with [PERSON_NAME] 2.3.0 F S O O H C H 3 F F" at bounding box center [407, 231] width 769 height 362
click at [334, 210] on icon "Created with [PERSON_NAME] 2.3.0 F F S O O H C H 3 F F" at bounding box center [407, 231] width 769 height 362
click at [380, 21] on button "DONE" at bounding box center [373, 14] width 54 height 21
type input "C1(C(F)(F)F)C=CC2SC(C(O)=O)=C(C)C=2C=1"
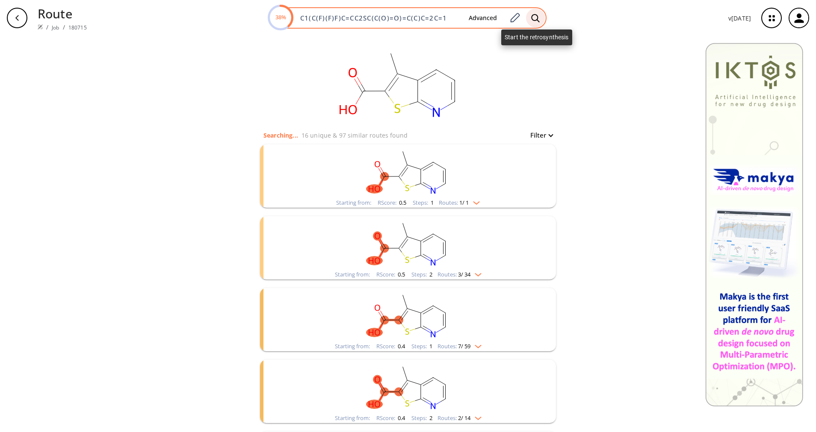
click at [535, 18] on icon at bounding box center [535, 18] width 9 height 9
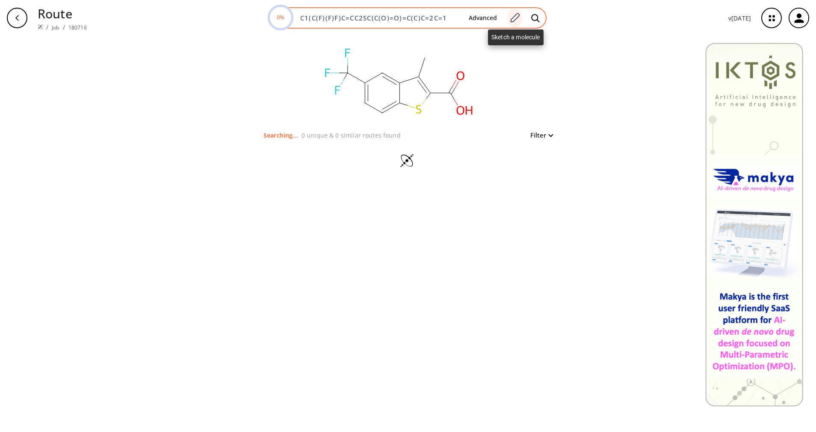
click at [520, 20] on icon at bounding box center [515, 17] width 12 height 11
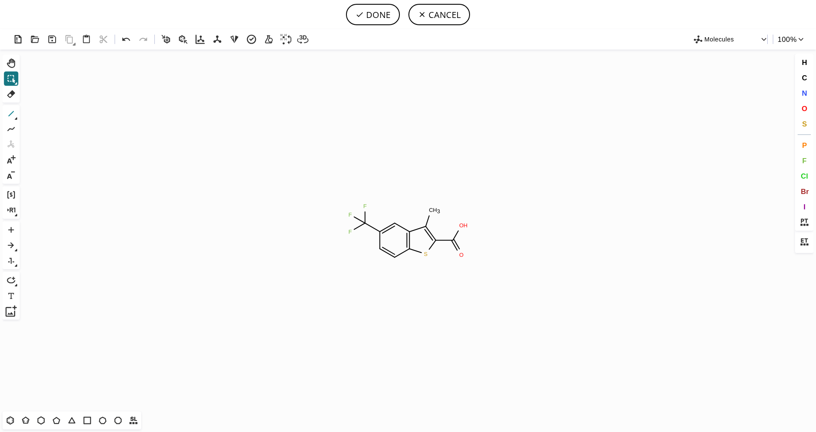
click at [9, 110] on icon at bounding box center [11, 113] width 11 height 11
click at [8, 97] on icon at bounding box center [11, 93] width 11 height 11
click at [349, 229] on tspan "F" at bounding box center [349, 232] width 3 height 6
click at [350, 217] on tspan "F" at bounding box center [349, 215] width 3 height 6
click at [362, 202] on circle at bounding box center [364, 205] width 11 height 11
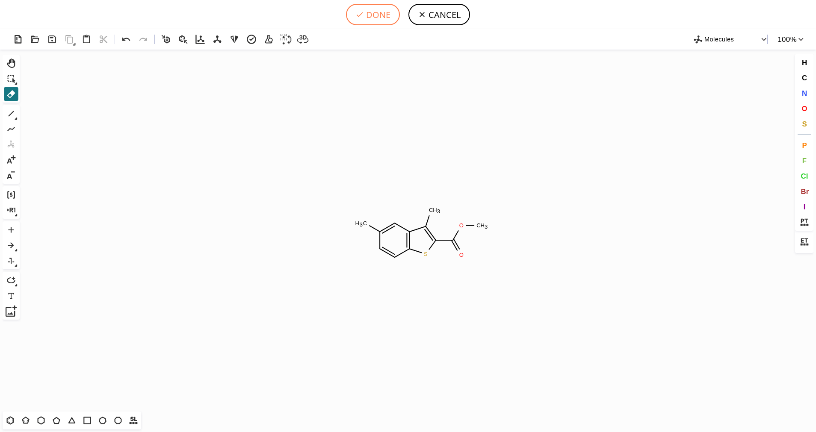
click at [368, 14] on button "DONE" at bounding box center [373, 14] width 54 height 21
type input "C1(=CC2=C(SC(=C2C)C(=O)OC)C=C1)C"
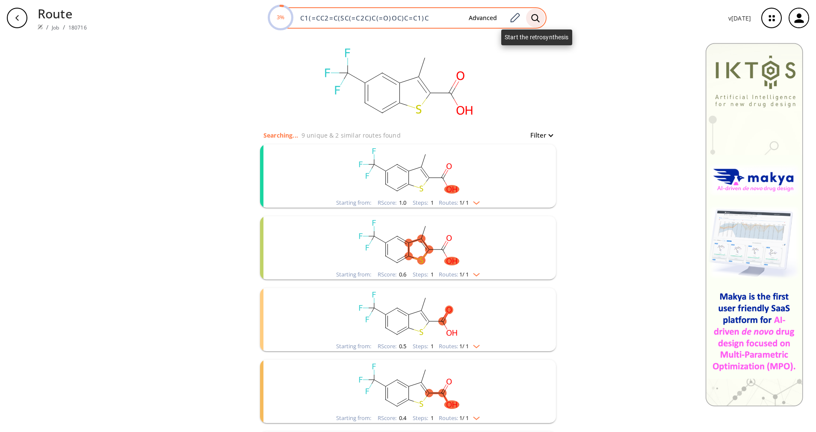
click at [532, 21] on icon at bounding box center [535, 18] width 9 height 9
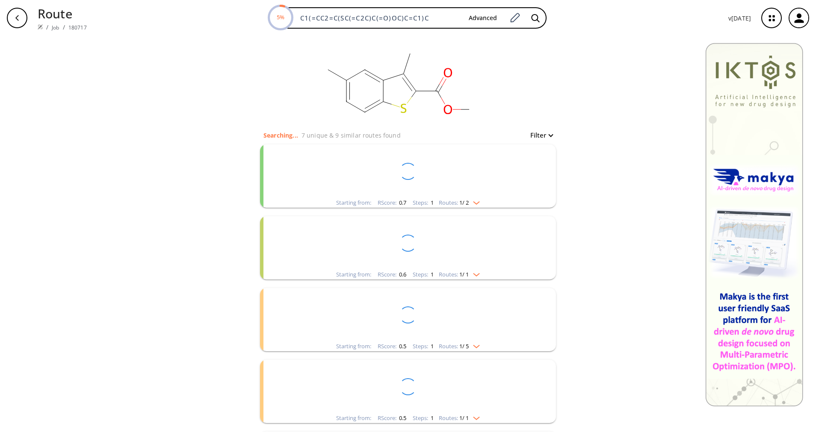
click at [533, 136] on button "Filter" at bounding box center [538, 135] width 27 height 6
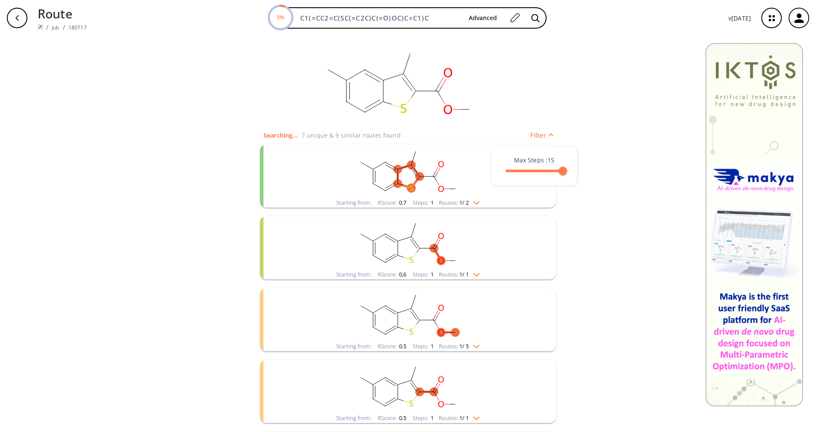
click at [471, 196] on div at bounding box center [408, 216] width 816 height 432
click at [472, 202] on img "clusters" at bounding box center [473, 201] width 11 height 7
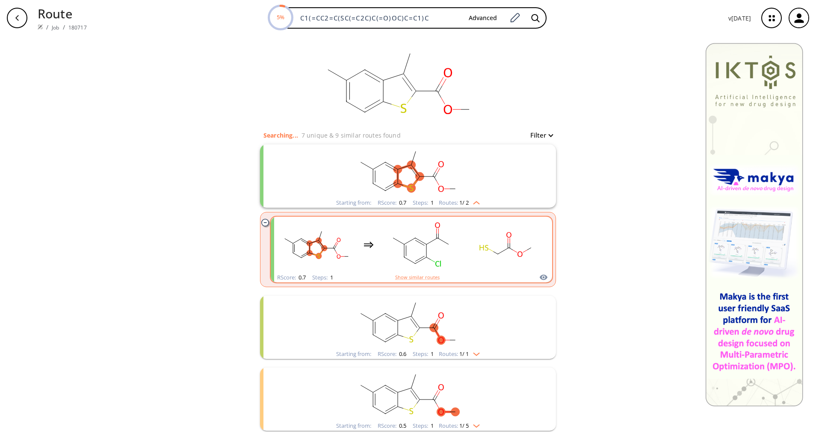
click at [460, 237] on div "clusters" at bounding box center [411, 245] width 267 height 56
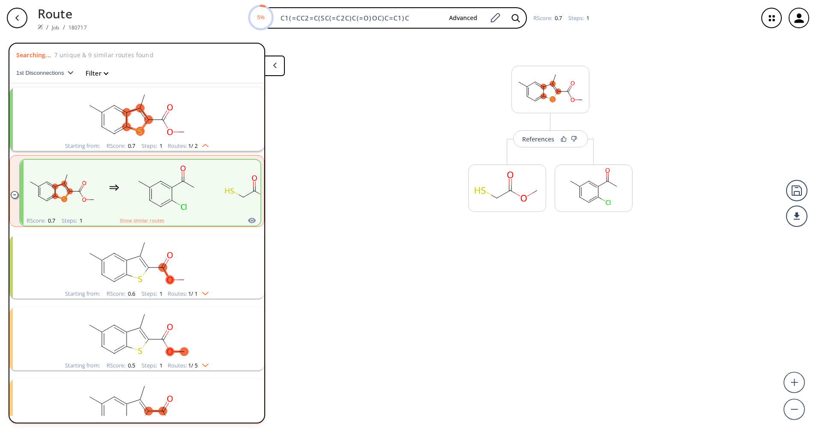
scroll to position [20, 0]
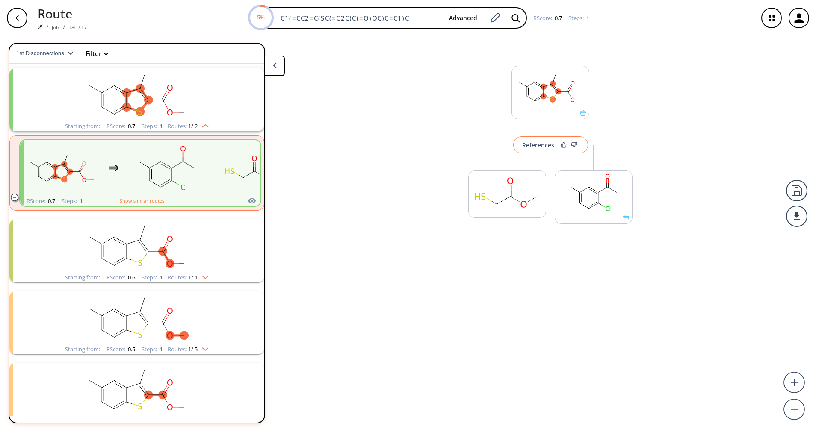
click at [536, 143] on div "References" at bounding box center [538, 145] width 32 height 6
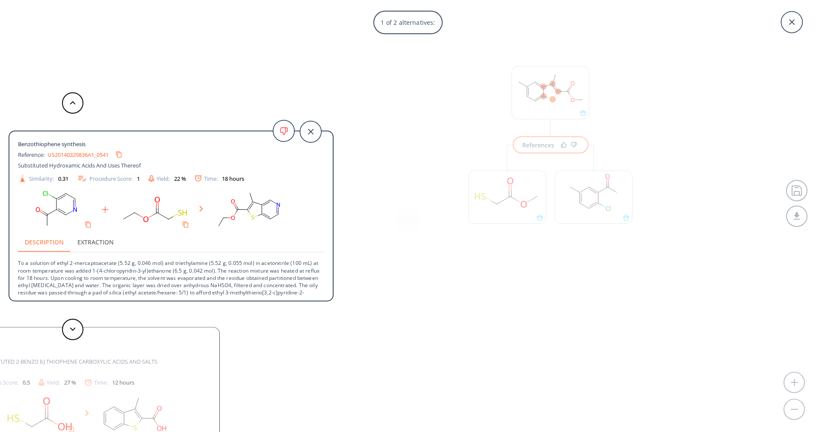
scroll to position [16, 0]
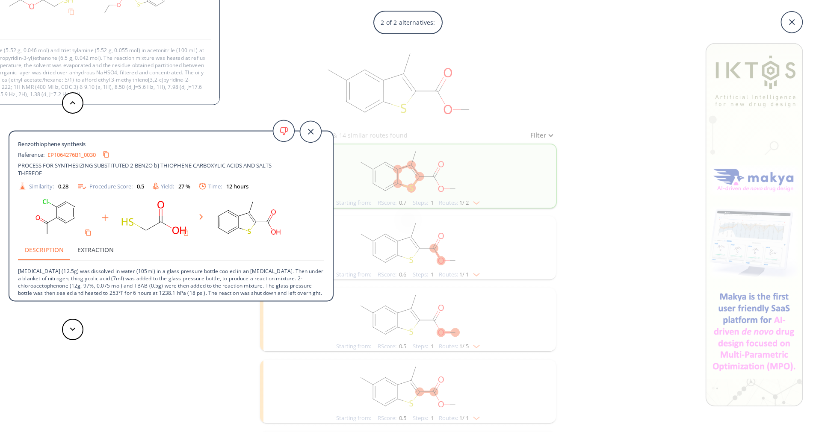
click at [523, 71] on div "2 of 2 alternatives: Benzothiophene synthesis Reference: US20140329836A1_0541 S…" at bounding box center [408, 216] width 816 height 432
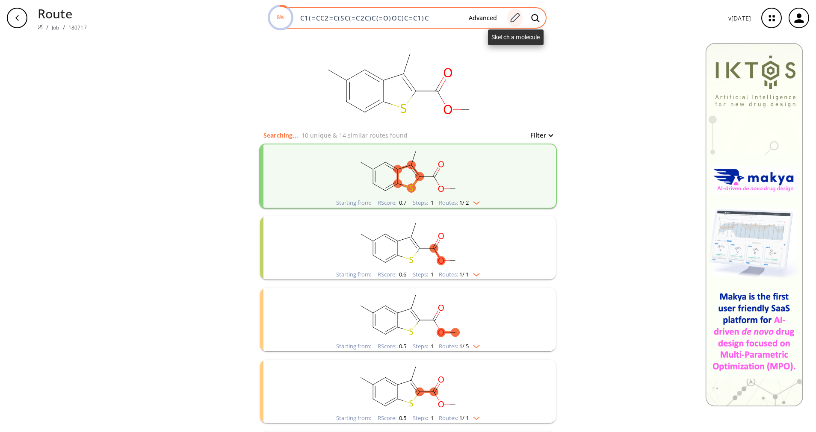
click at [508, 19] on div at bounding box center [514, 18] width 15 height 19
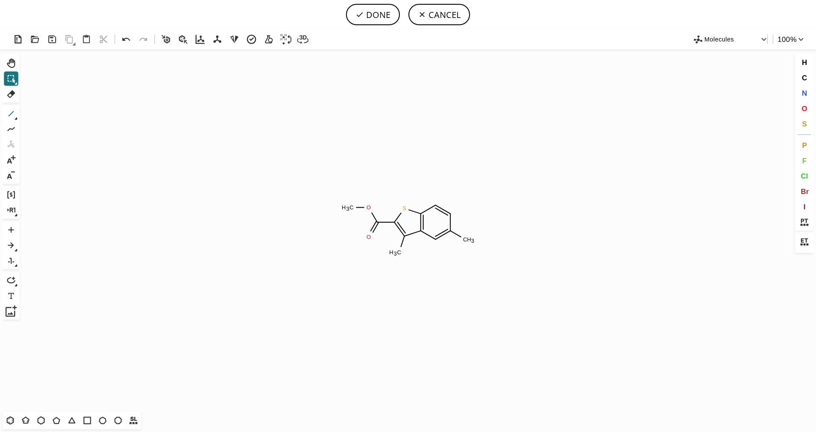
click at [10, 113] on icon at bounding box center [11, 113] width 11 height 11
click at [807, 161] on button "F" at bounding box center [804, 160] width 15 height 15
drag, startPoint x: 463, startPoint y: 241, endPoint x: 463, endPoint y: 251, distance: 10.7
click at [463, 255] on icon "Created with [PERSON_NAME] 2.3.0 S C H 3 O O C H 3 F F" at bounding box center [407, 231] width 769 height 362
drag, startPoint x: 465, startPoint y: 240, endPoint x: 477, endPoint y: 235, distance: 13.0
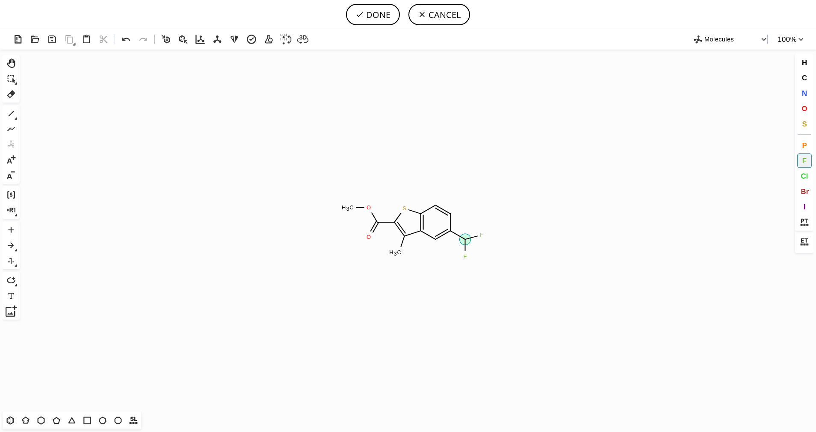
click at [477, 235] on icon "Created with [PERSON_NAME] 2.3.0 F S C H 3 O O C H 3 F F" at bounding box center [407, 231] width 769 height 362
drag, startPoint x: 466, startPoint y: 238, endPoint x: 473, endPoint y: 247, distance: 11.3
click at [478, 251] on icon "Created with [PERSON_NAME] 2.3.0 F F S C H 3 O O C H 3 F F" at bounding box center [407, 231] width 769 height 362
click at [361, 7] on button "DONE" at bounding box center [373, 14] width 54 height 21
type input "C1(C(F)(F)F)C=CC2SC(C(OC)=O)=C(C)C=2C=1"
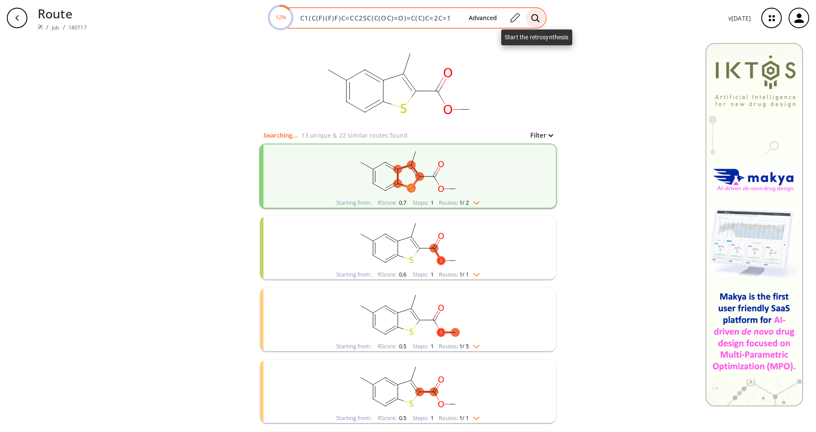
click at [539, 18] on icon at bounding box center [535, 18] width 9 height 9
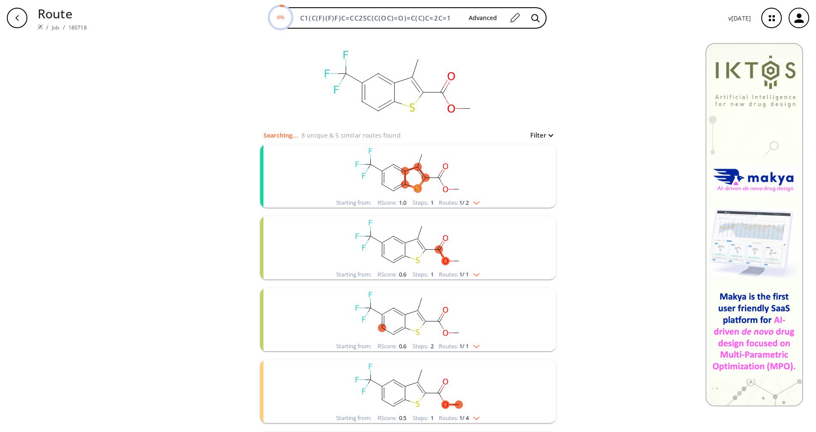
click at [477, 203] on div "Starting from: RScore : 1.0 Steps : 1 Routes: 1 / 2" at bounding box center [408, 203] width 156 height 10
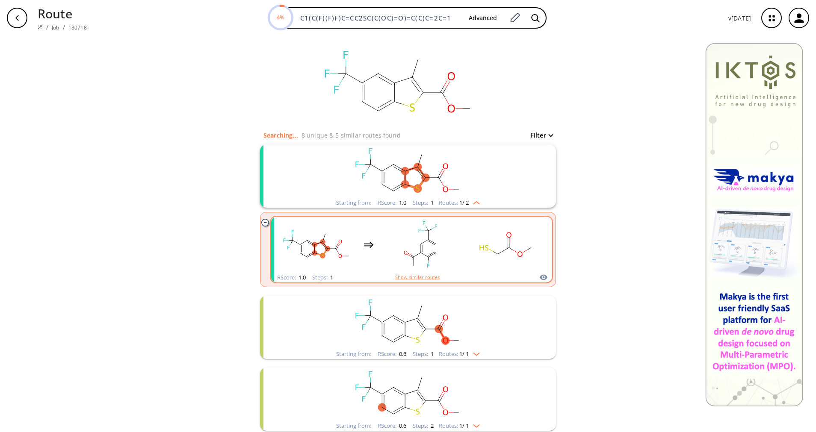
click at [494, 243] on rect "clusters" at bounding box center [506, 244] width 77 height 53
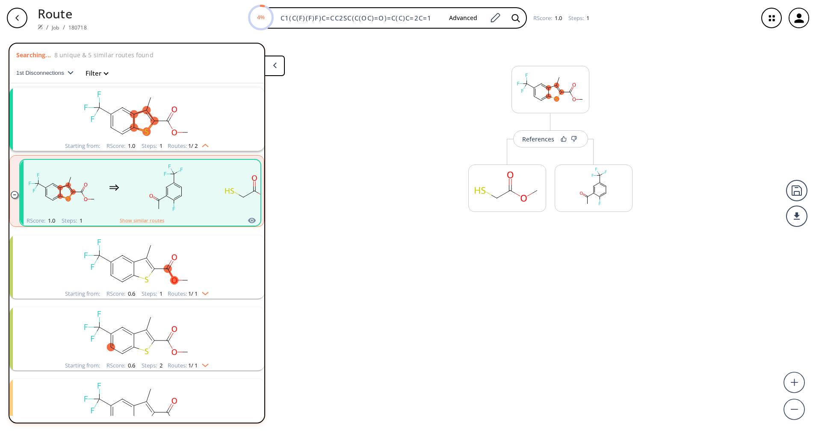
scroll to position [20, 0]
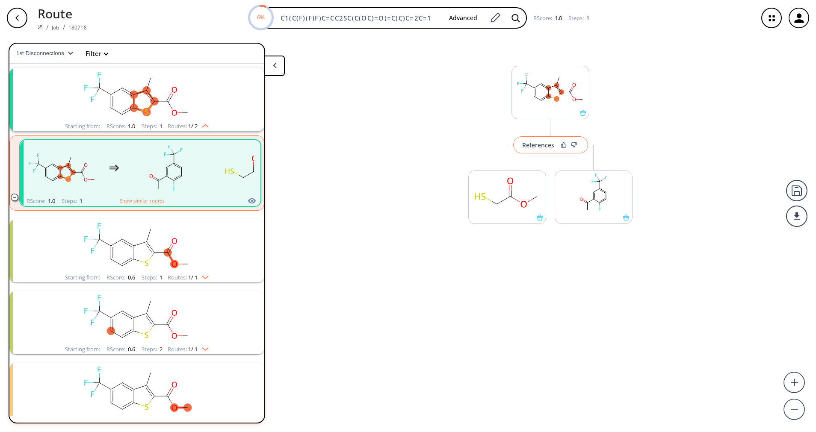
click at [546, 150] on button "References" at bounding box center [550, 144] width 75 height 17
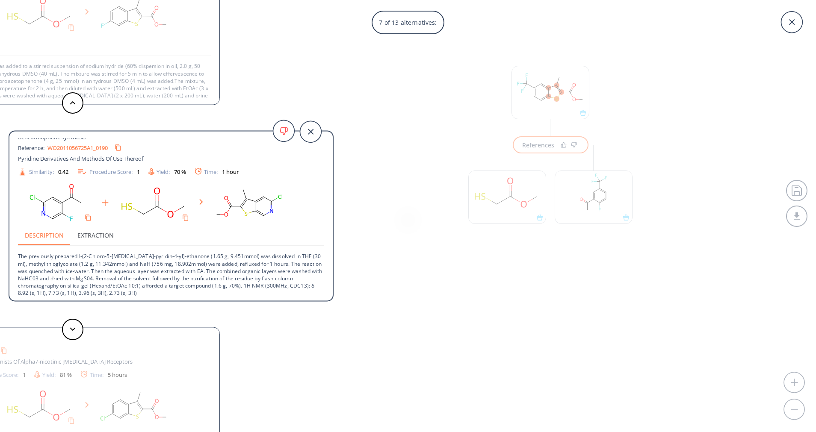
scroll to position [9, 0]
click at [378, 80] on div "7 of 13 alternatives: Benzothiophene synthesis Reference: US20070155805A1_0172 …" at bounding box center [408, 216] width 816 height 432
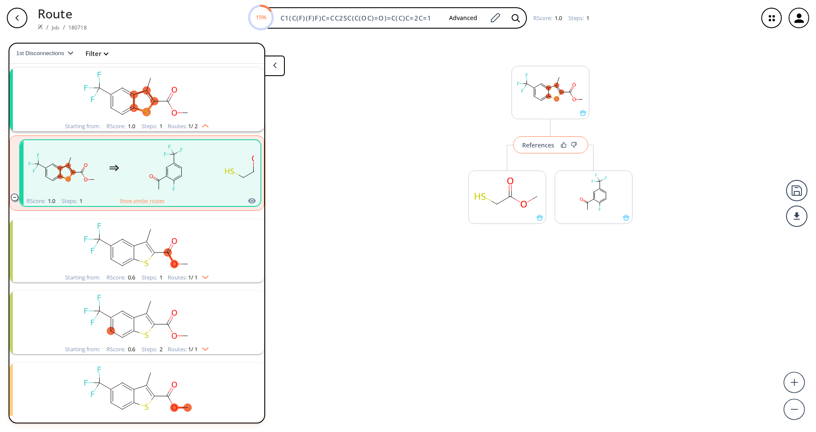
click at [527, 147] on div "References" at bounding box center [538, 145] width 32 height 6
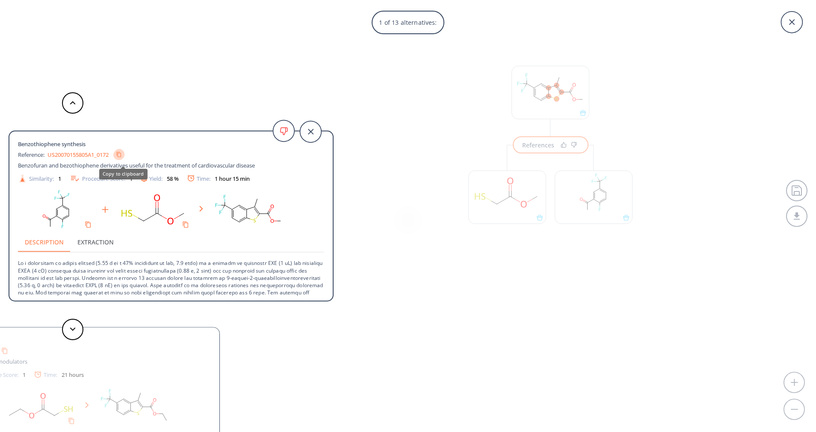
click at [121, 153] on icon "Copy to clipboard" at bounding box center [119, 155] width 6 height 6
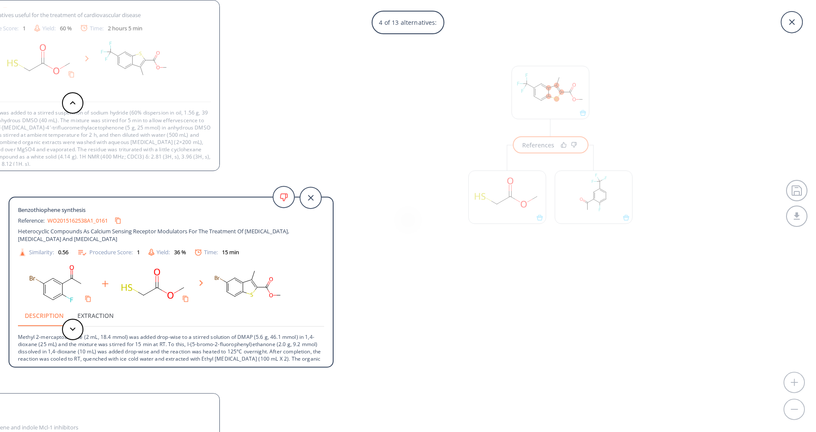
scroll to position [24, 0]
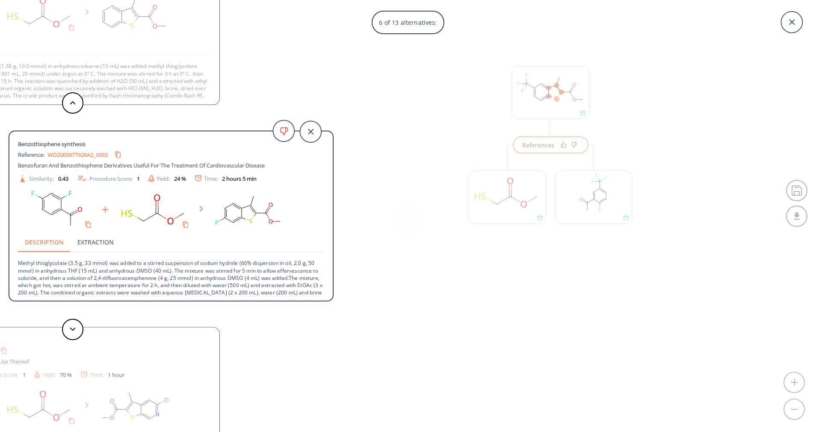
click at [545, 153] on div "6 of 13 alternatives: Benzothiophene synthesis Reference: US20070155805A1_0172 …" at bounding box center [408, 216] width 816 height 432
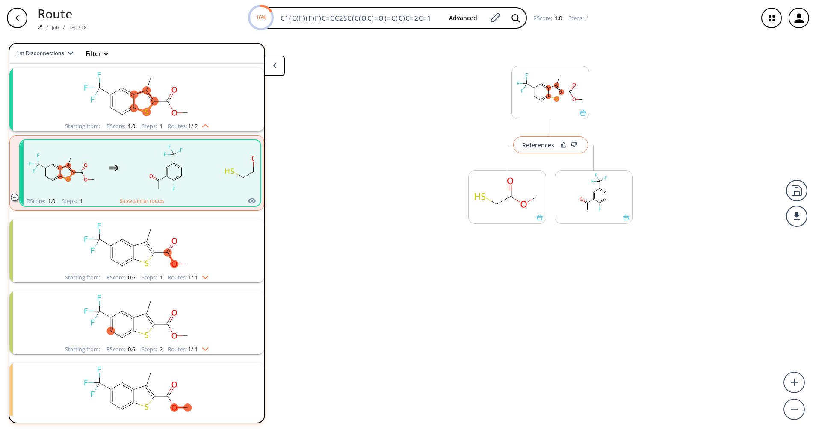
click at [542, 147] on div "References" at bounding box center [538, 145] width 32 height 6
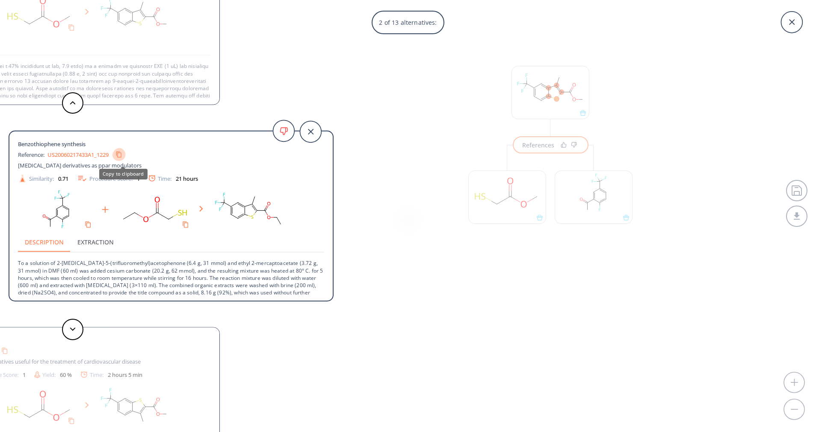
click at [122, 154] on icon "Copy to clipboard" at bounding box center [118, 154] width 6 height 6
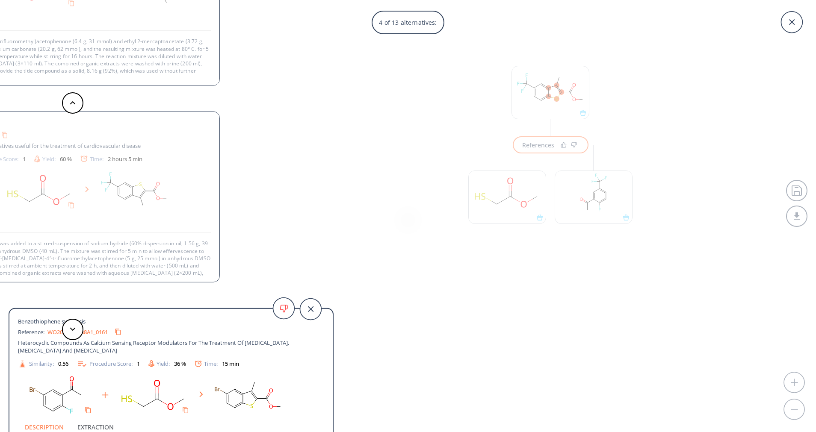
scroll to position [9, 0]
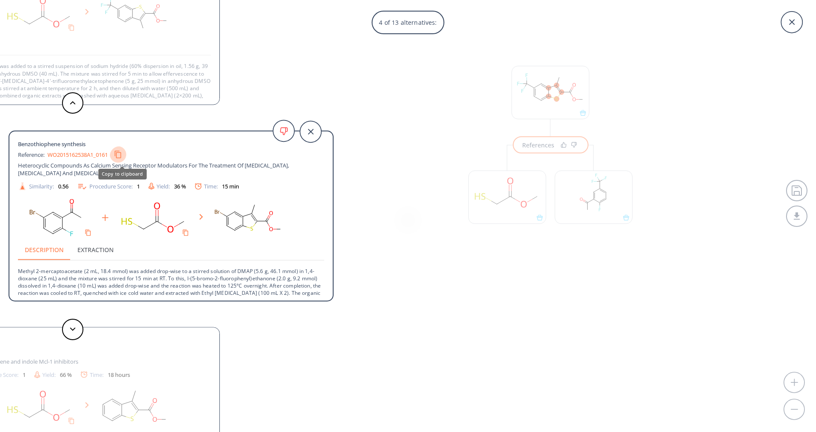
click at [121, 155] on icon "Copy to clipboard" at bounding box center [118, 154] width 8 height 8
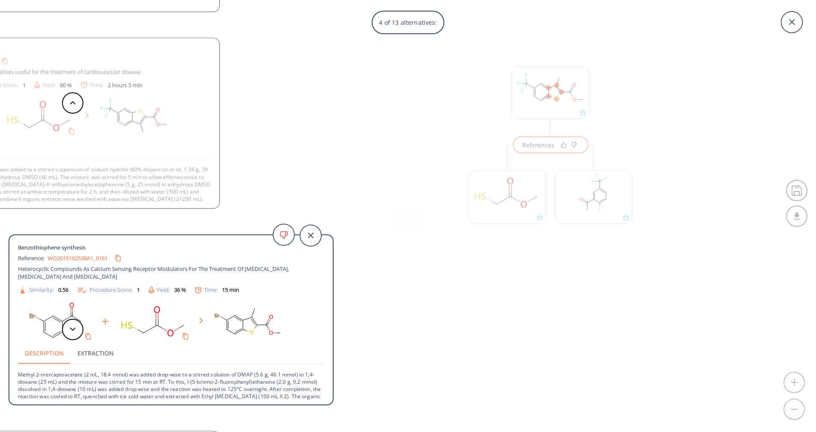
scroll to position [17, 0]
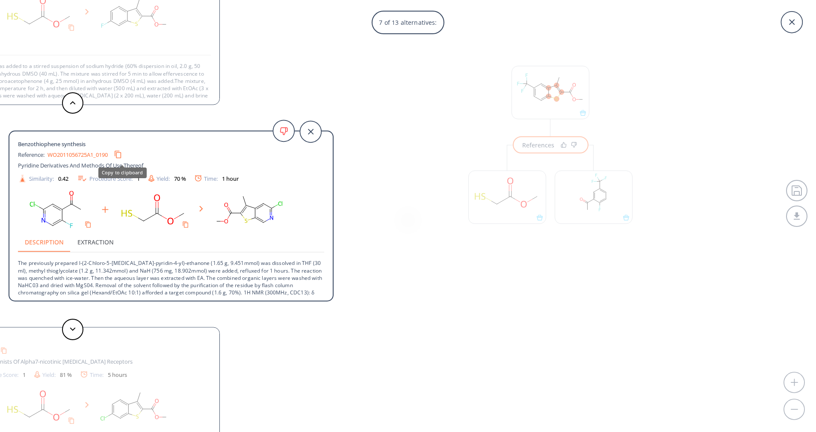
click at [125, 153] on button "Copy to clipboard" at bounding box center [118, 154] width 16 height 16
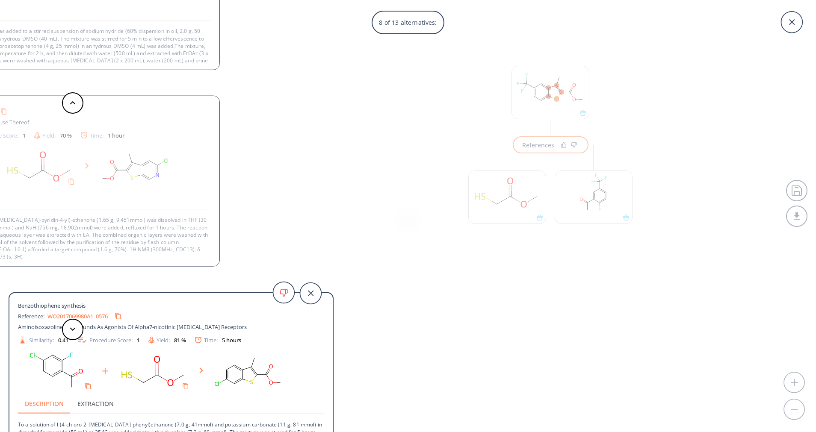
scroll to position [9, 0]
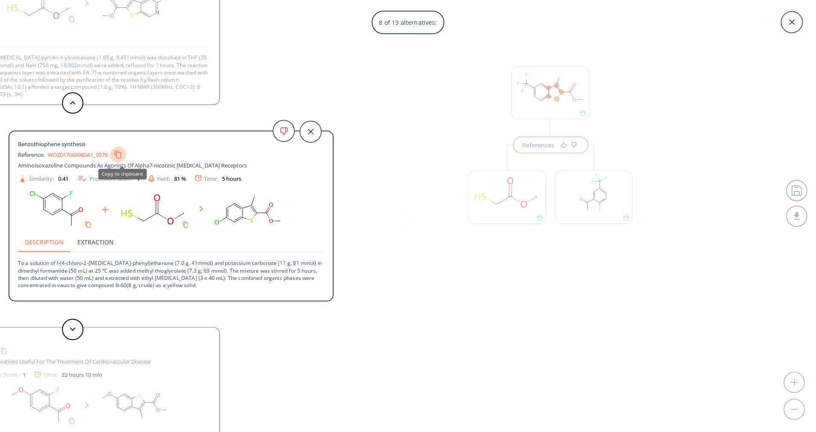
click at [118, 155] on button "Copy to clipboard" at bounding box center [118, 155] width 16 height 16
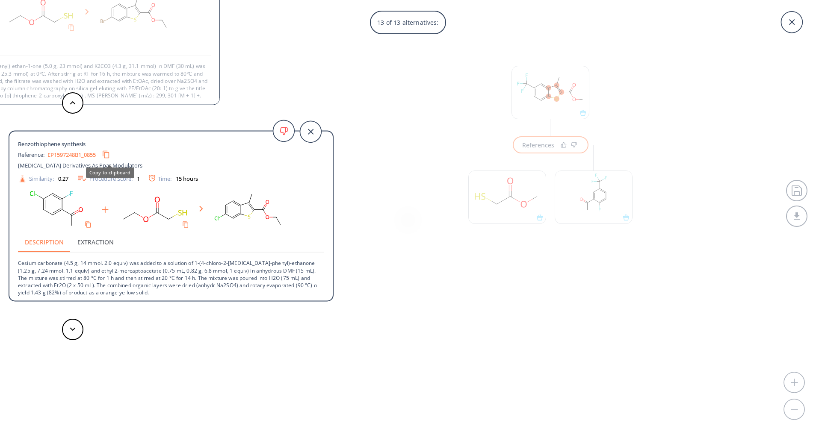
click at [106, 152] on button "Copy to clipboard" at bounding box center [106, 154] width 16 height 16
click at [111, 156] on icon "Copy to clipboard" at bounding box center [107, 154] width 7 height 7
